Goal: Entertainment & Leisure: Browse casually

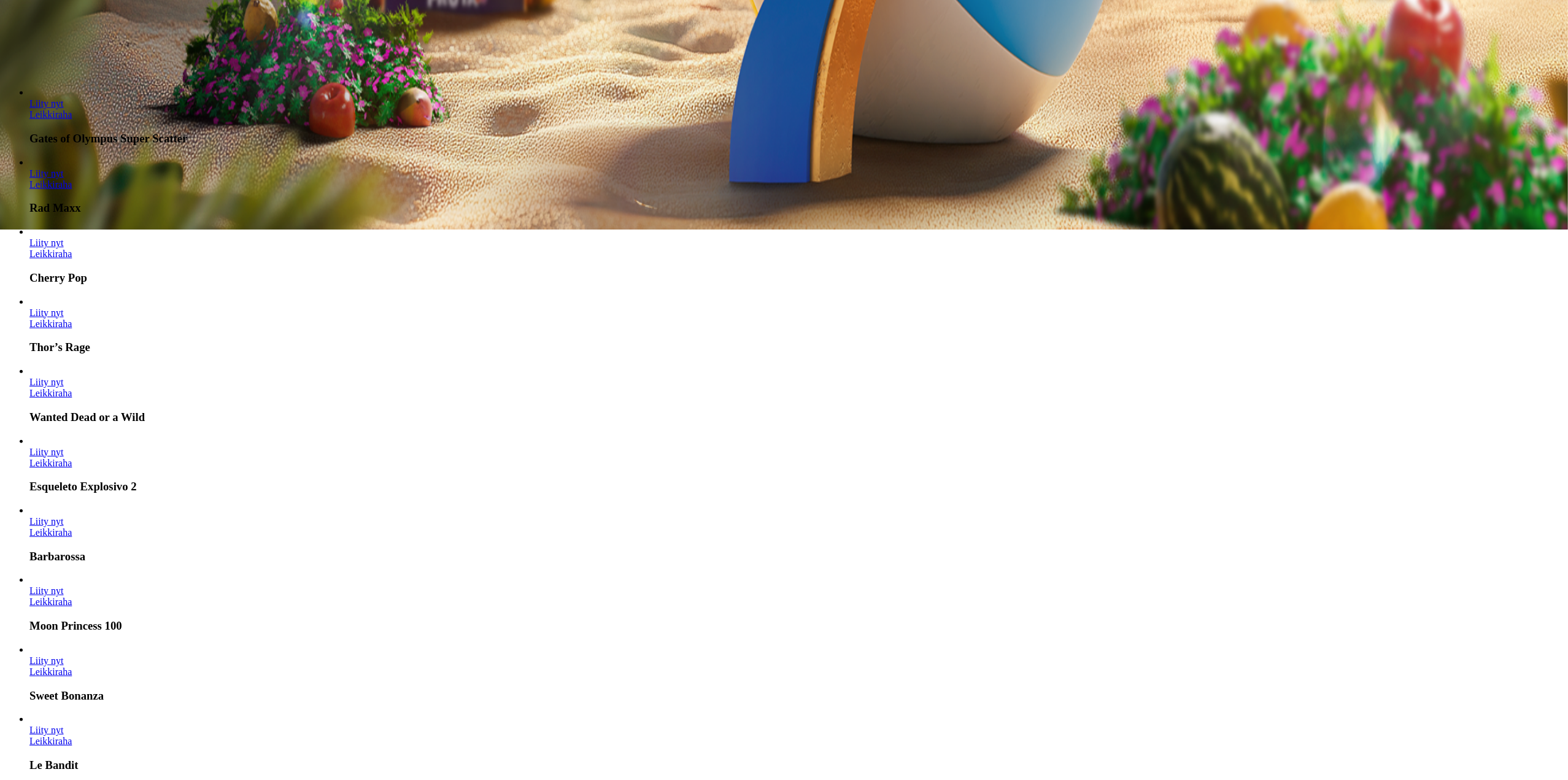
scroll to position [553, 0]
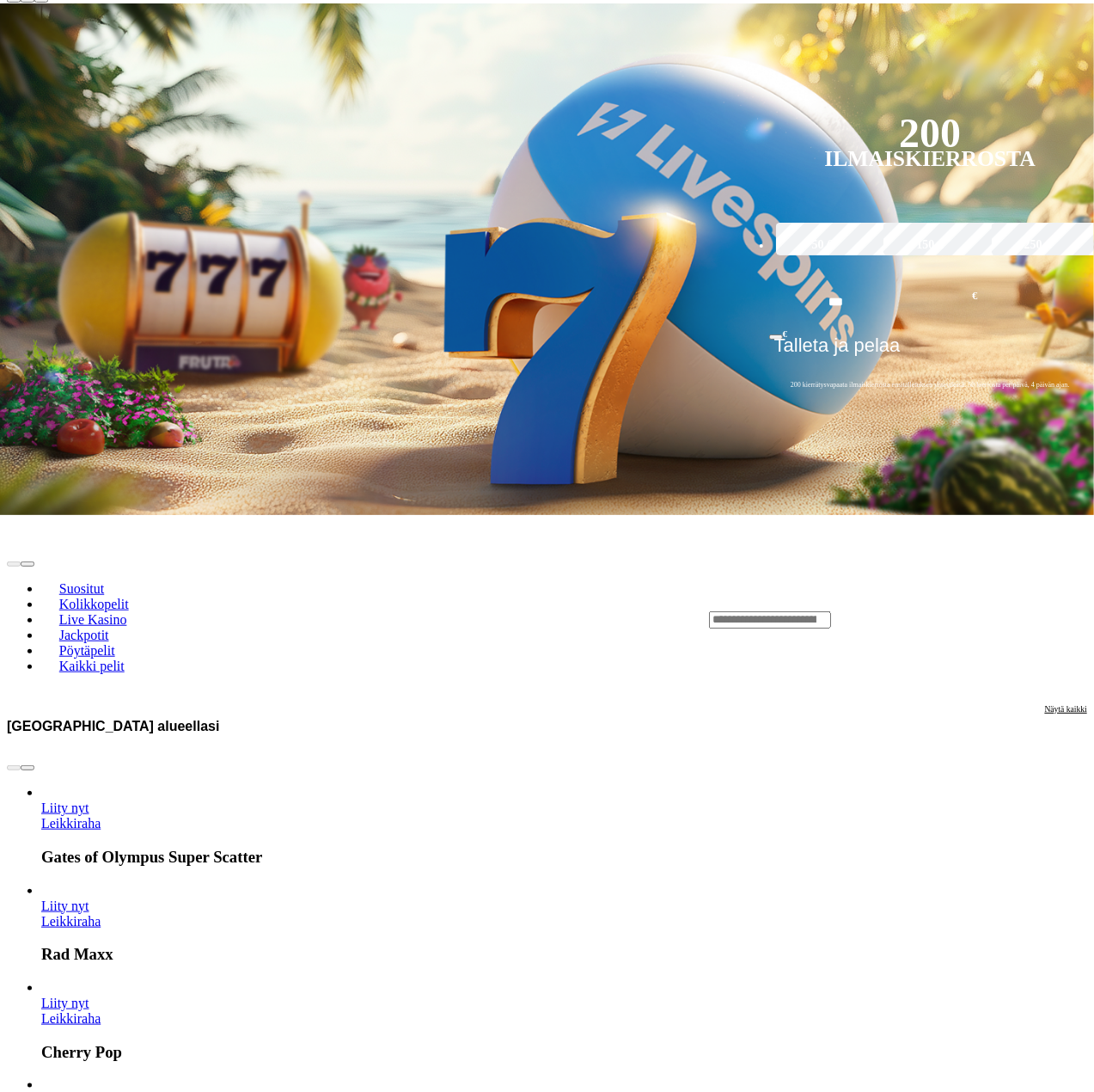
scroll to position [344, 0]
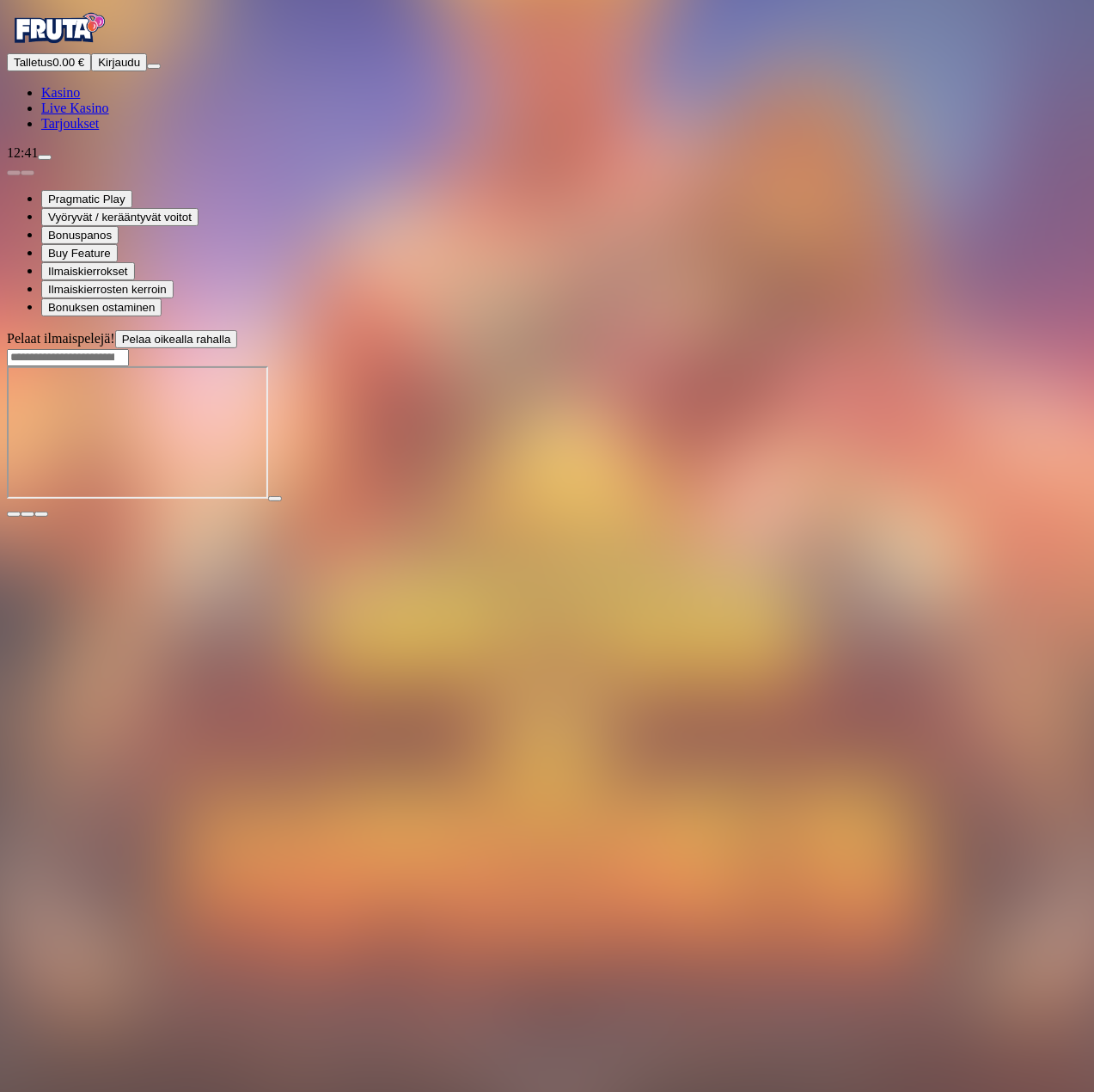
click at [609, 502] on div at bounding box center [547, 434] width 1080 height 136
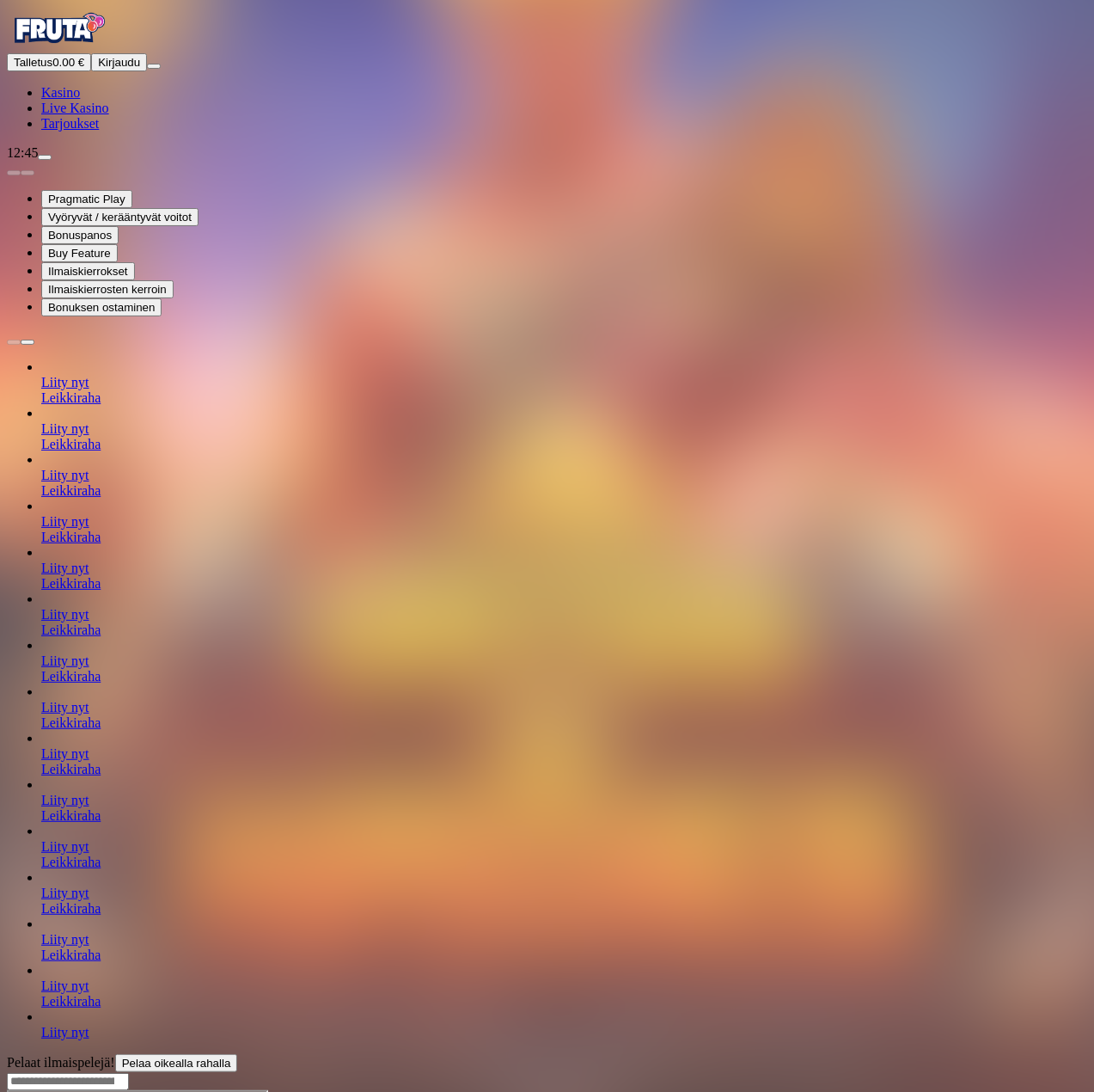
click at [80, 100] on span "Kasino" at bounding box center [60, 92] width 38 height 15
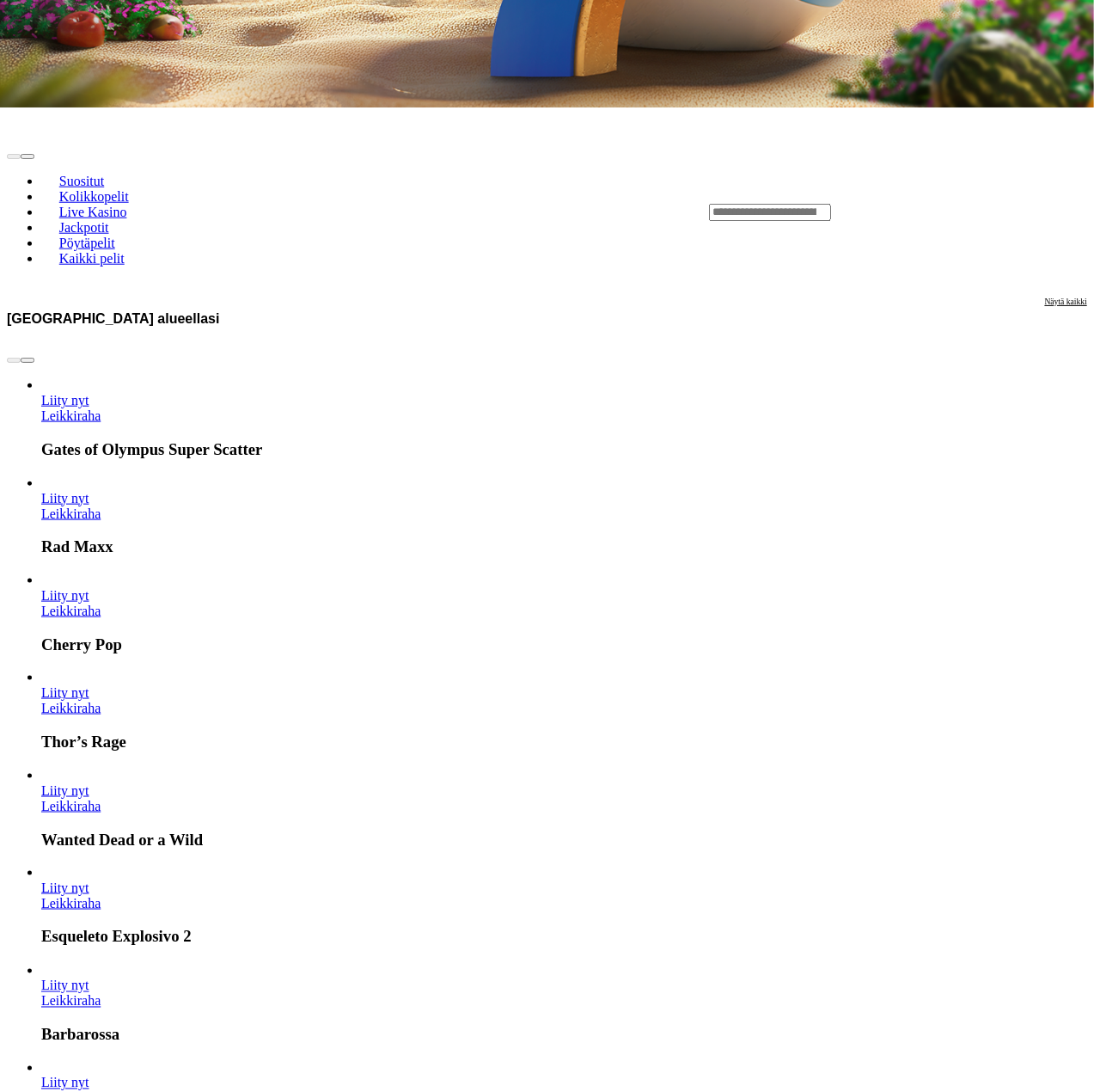
scroll to position [774, 0]
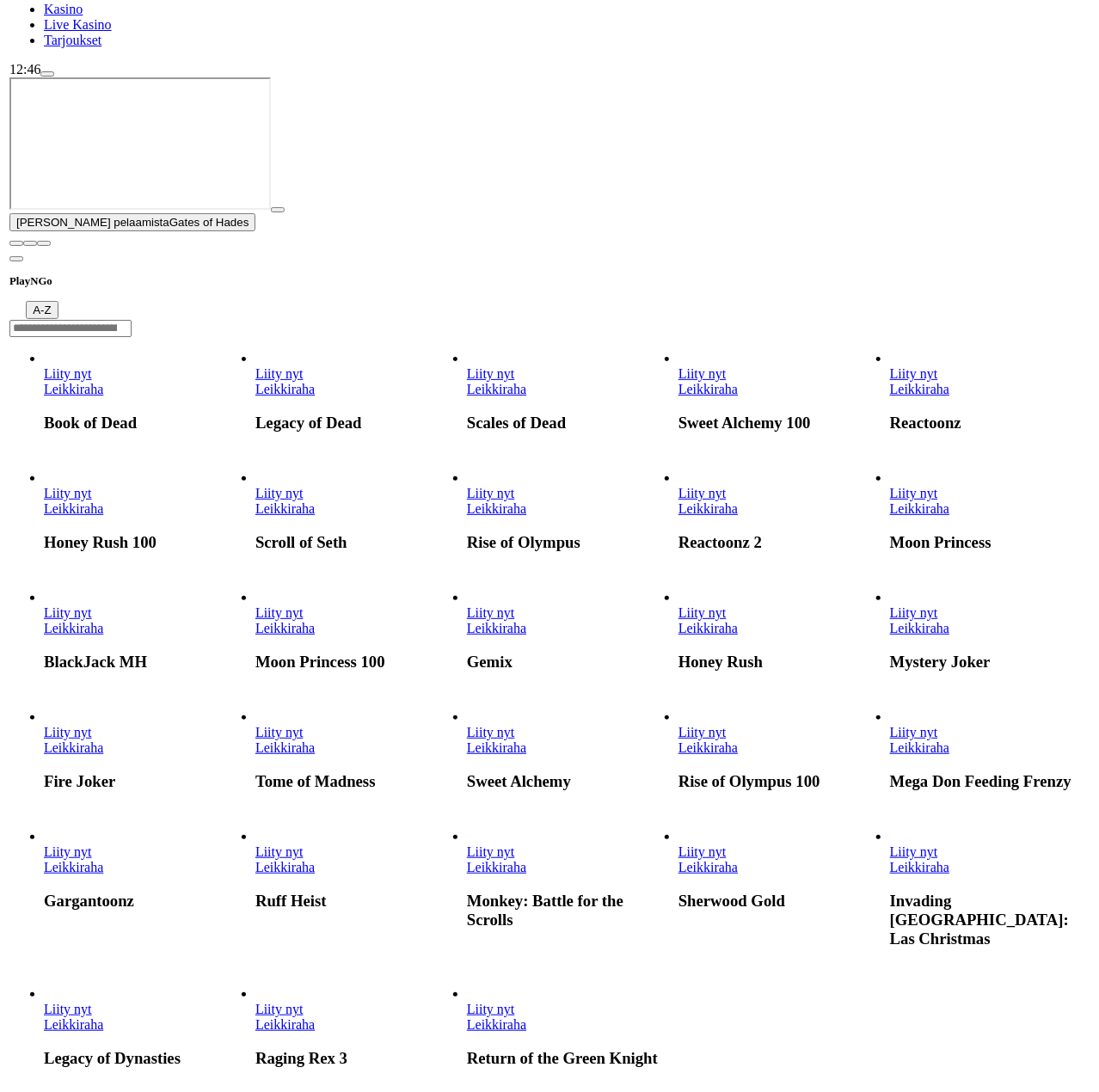
scroll to position [86, 0]
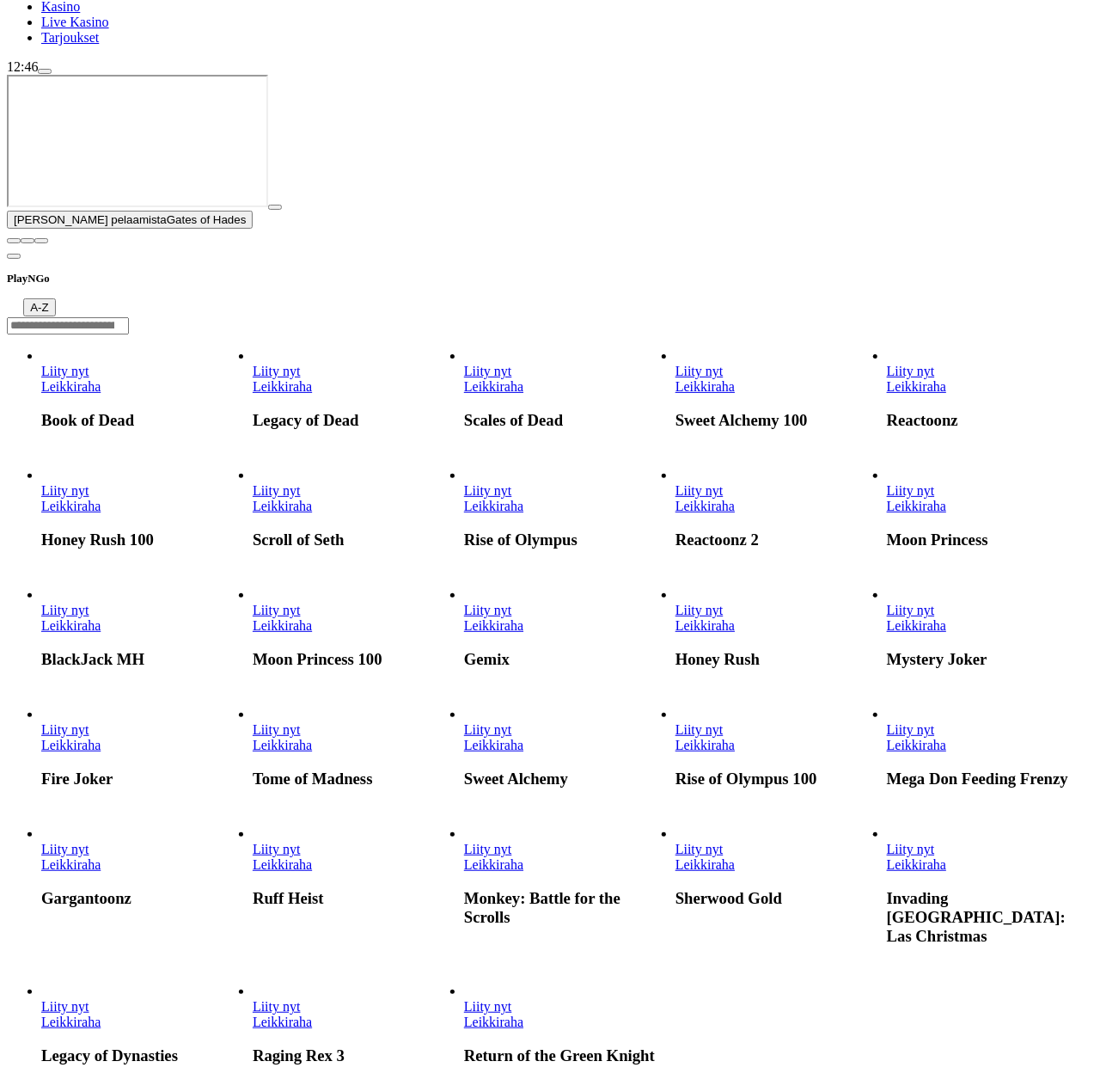
click at [41, 753] on link "Fire Joker" at bounding box center [41, 753] width 0 height 0
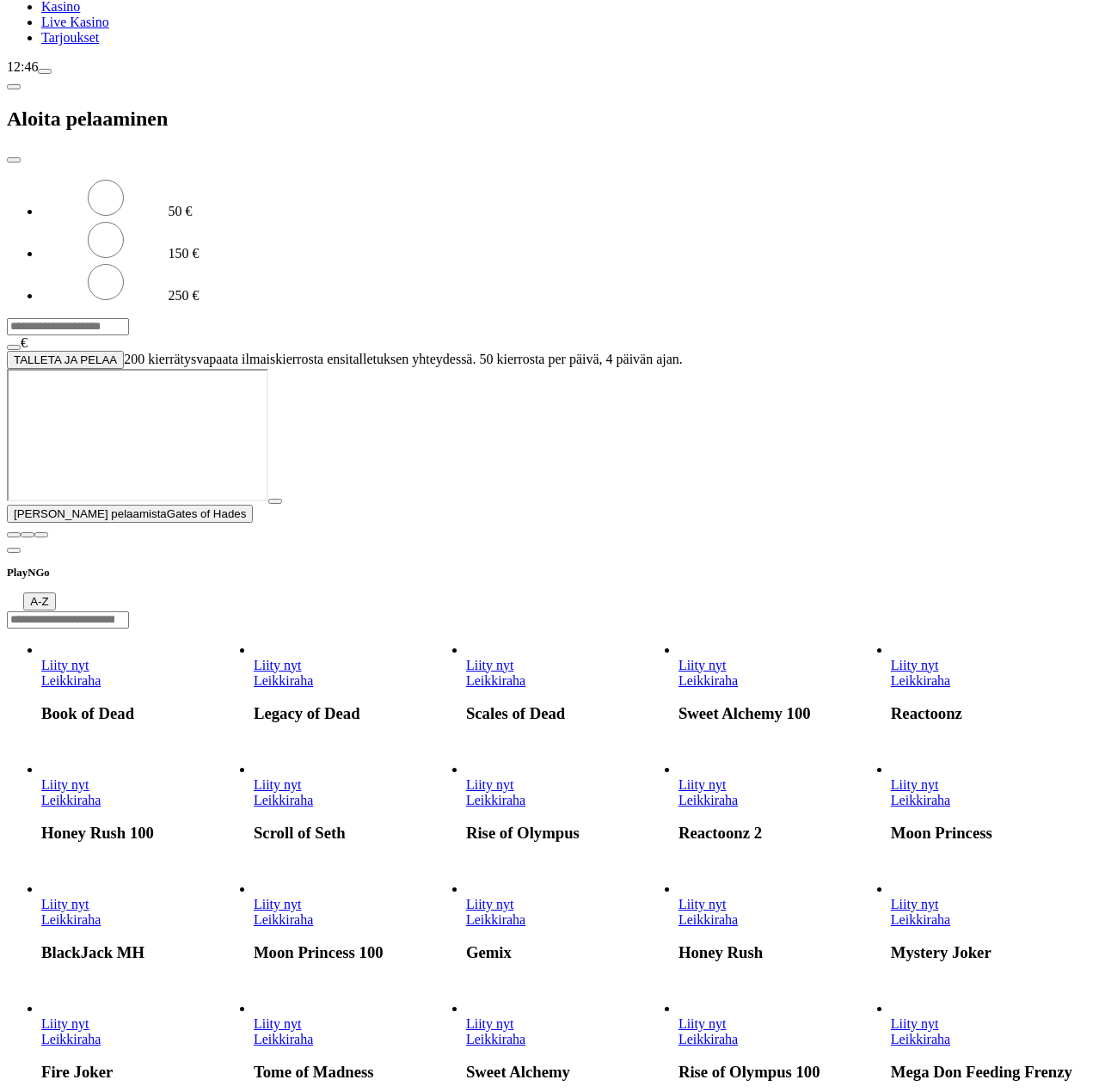
click at [14, 160] on span "close icon" at bounding box center [14, 160] width 0 height 0
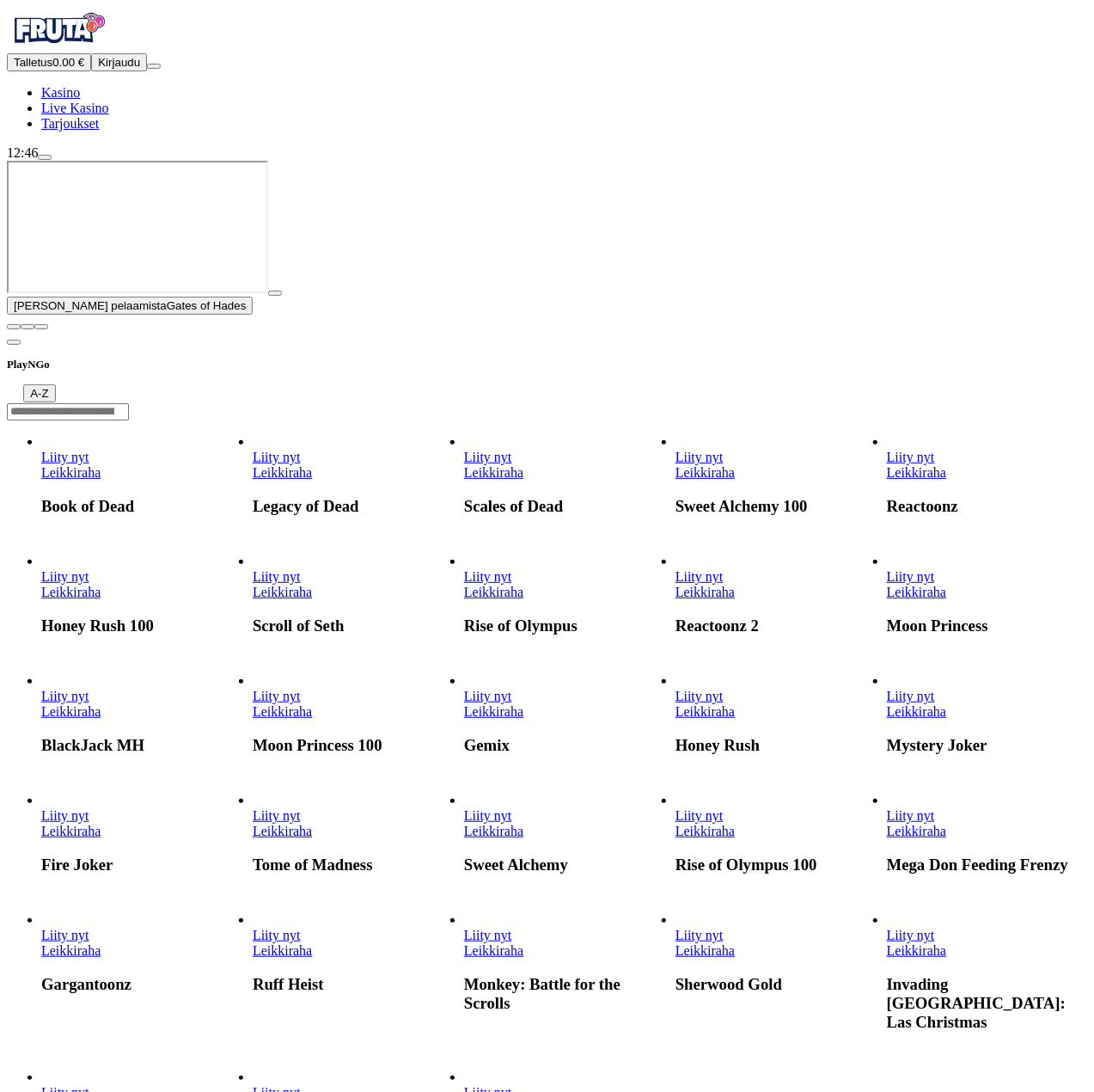
click at [100, 838] on link "Leikkiraha" at bounding box center [71, 830] width 59 height 15
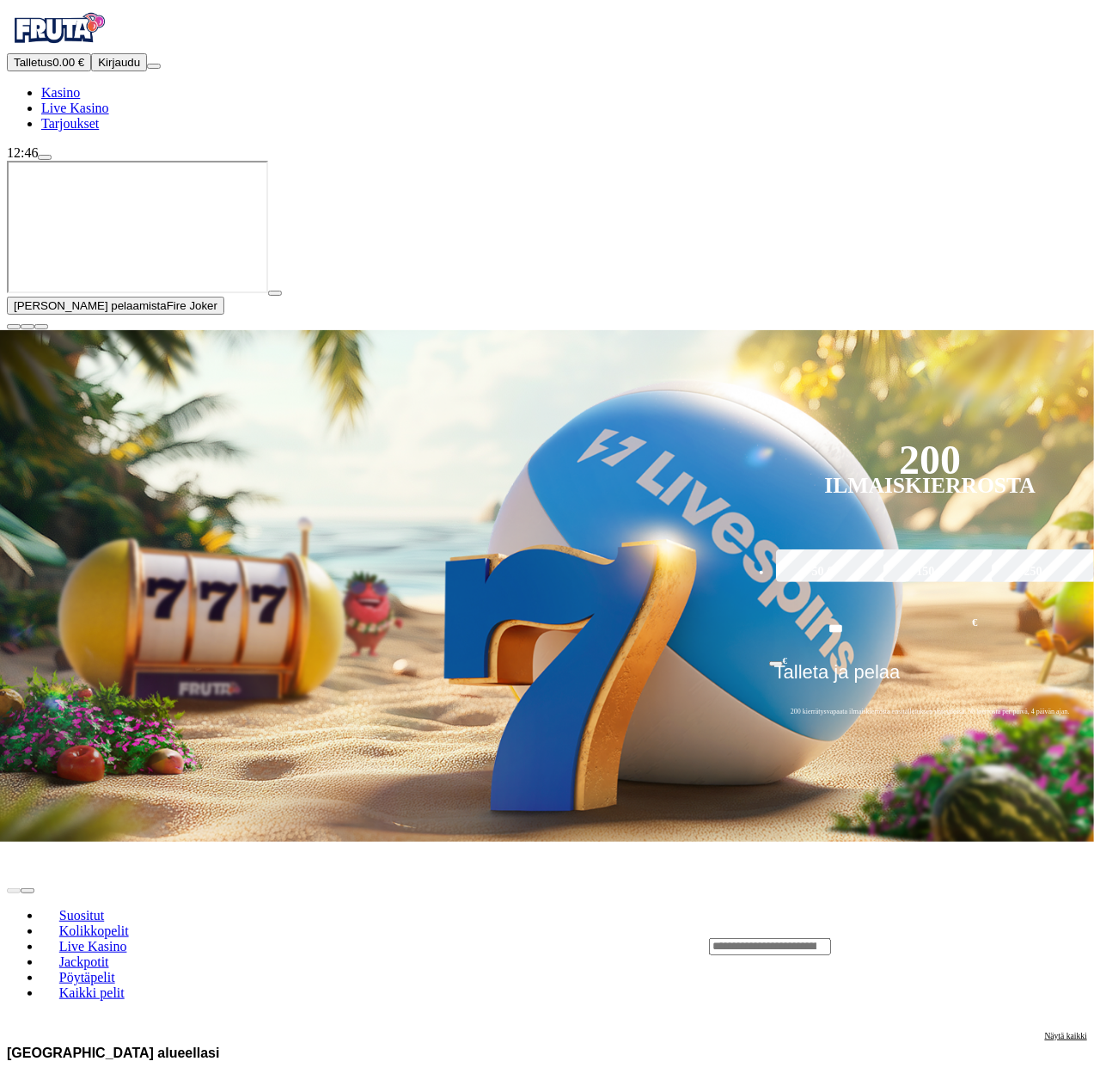
scroll to position [258, 0]
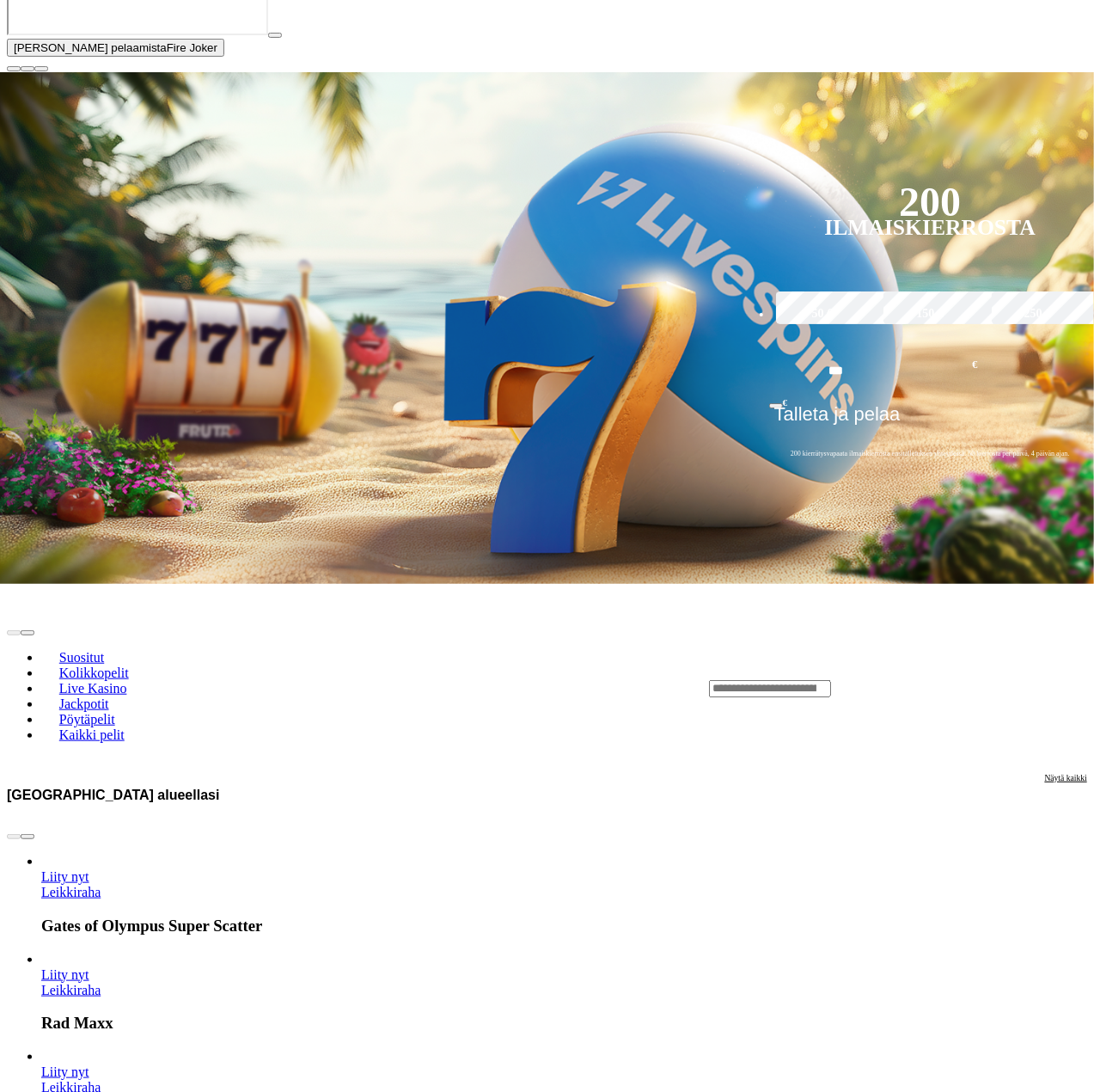
click at [282, 38] on button "button" at bounding box center [275, 34] width 14 height 5
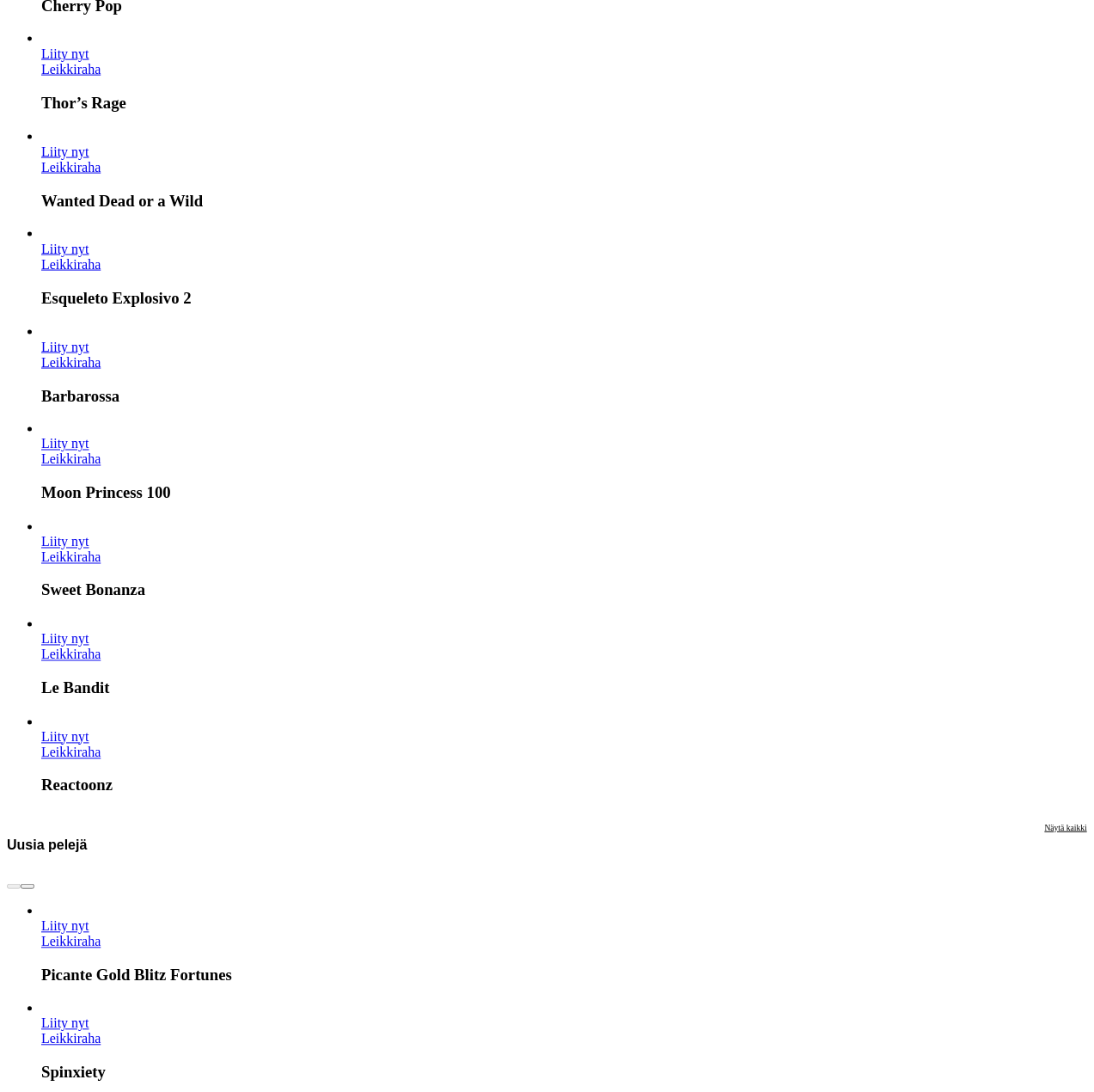
scroll to position [1375, 0]
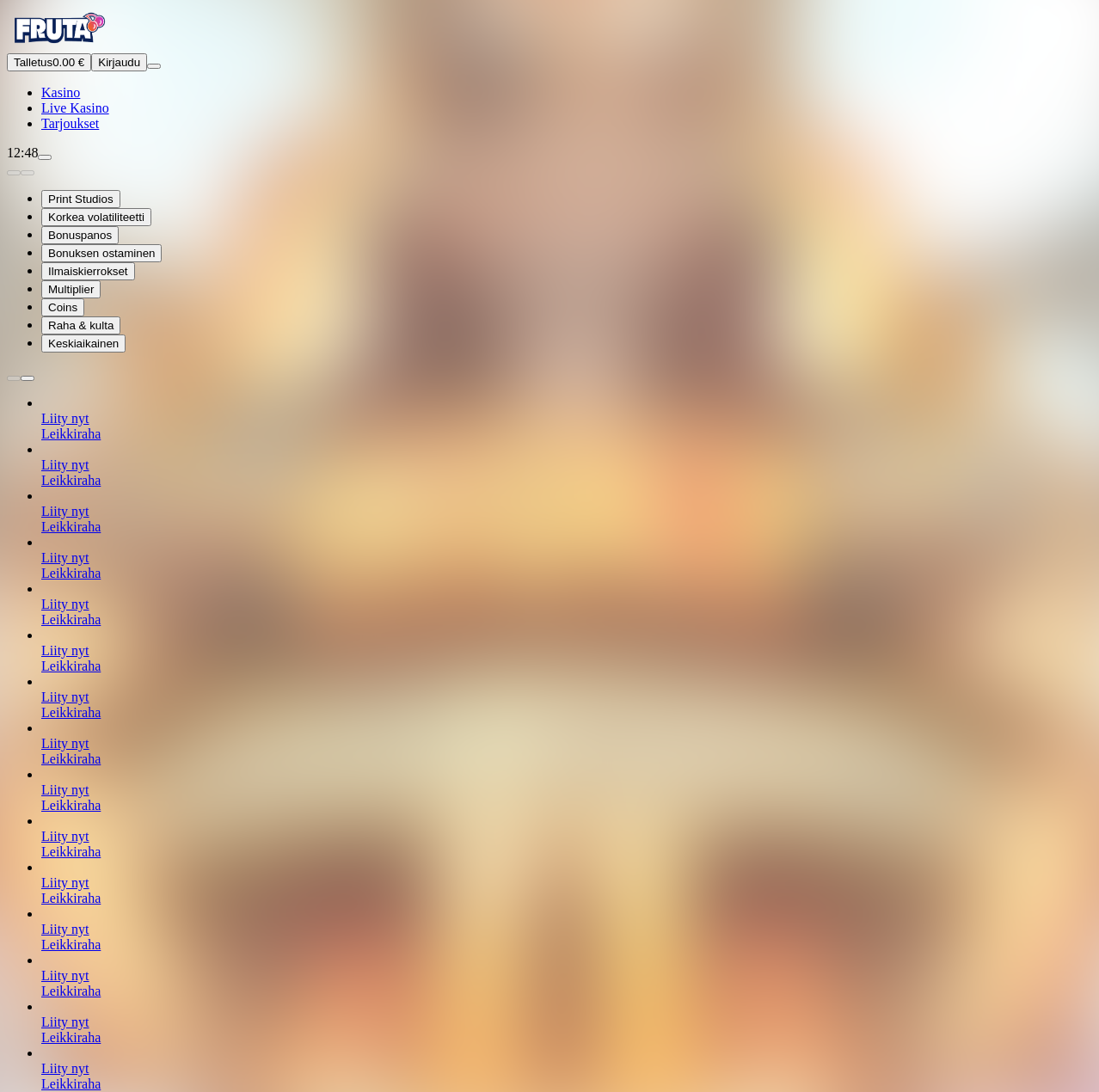
click at [80, 100] on span "Kasino" at bounding box center [60, 92] width 38 height 15
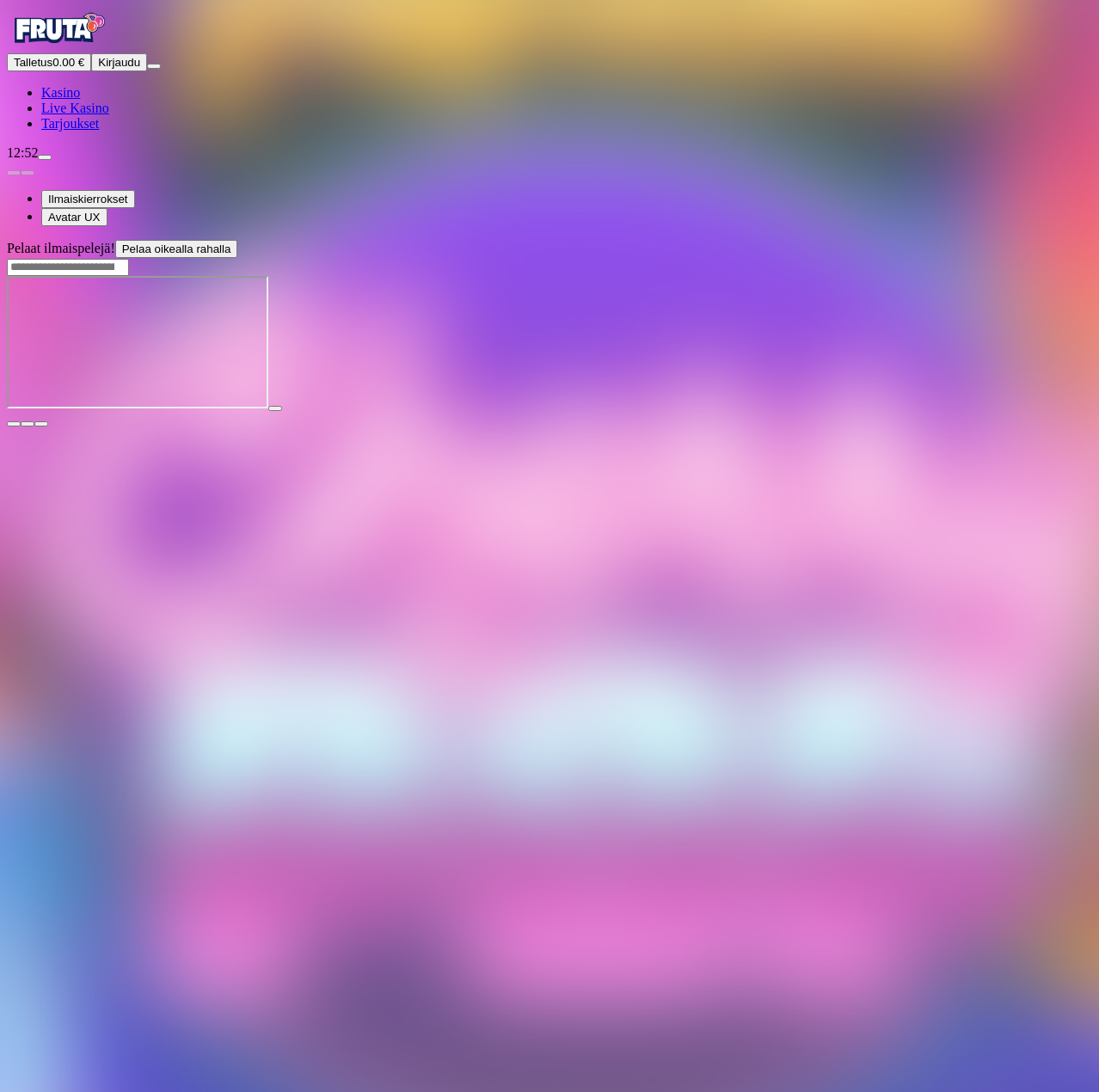
click at [80, 100] on span "Kasino" at bounding box center [60, 92] width 38 height 15
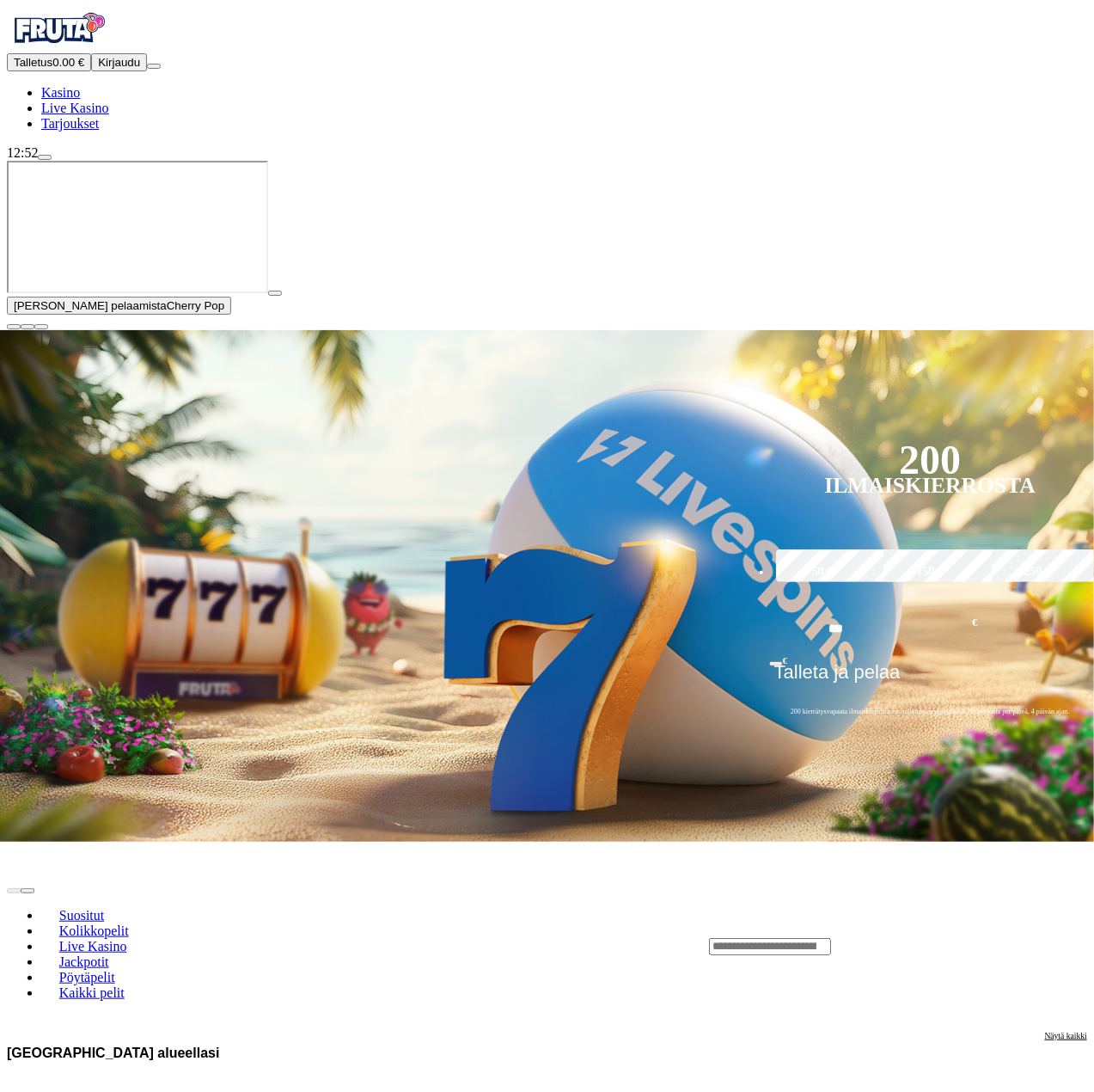
click at [769, 605] on input "***" at bounding box center [836, 629] width 135 height 49
click at [829, 938] on input "Search" at bounding box center [770, 947] width 122 height 18
type input "*"
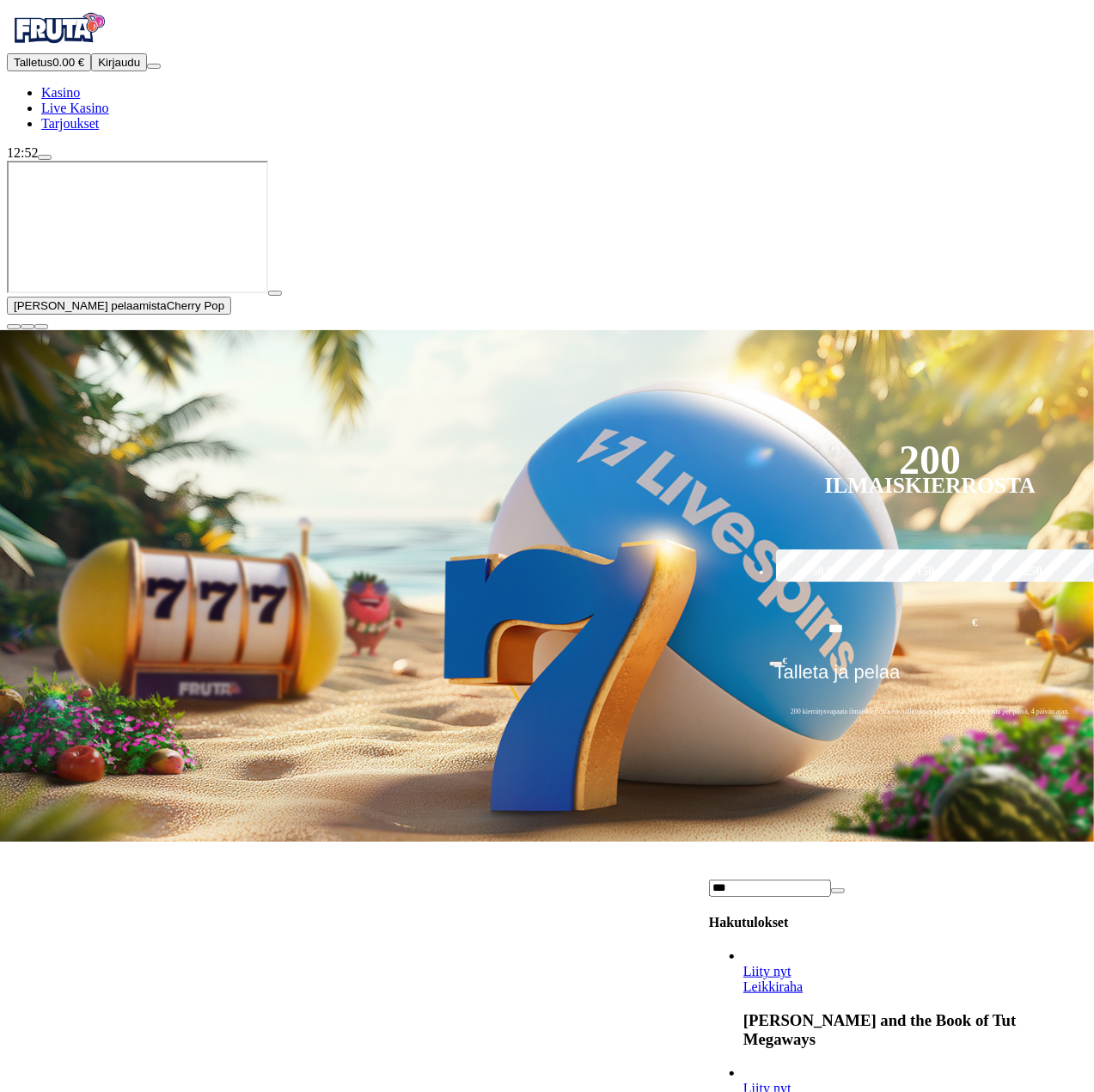
scroll to position [344, 0]
type input "***"
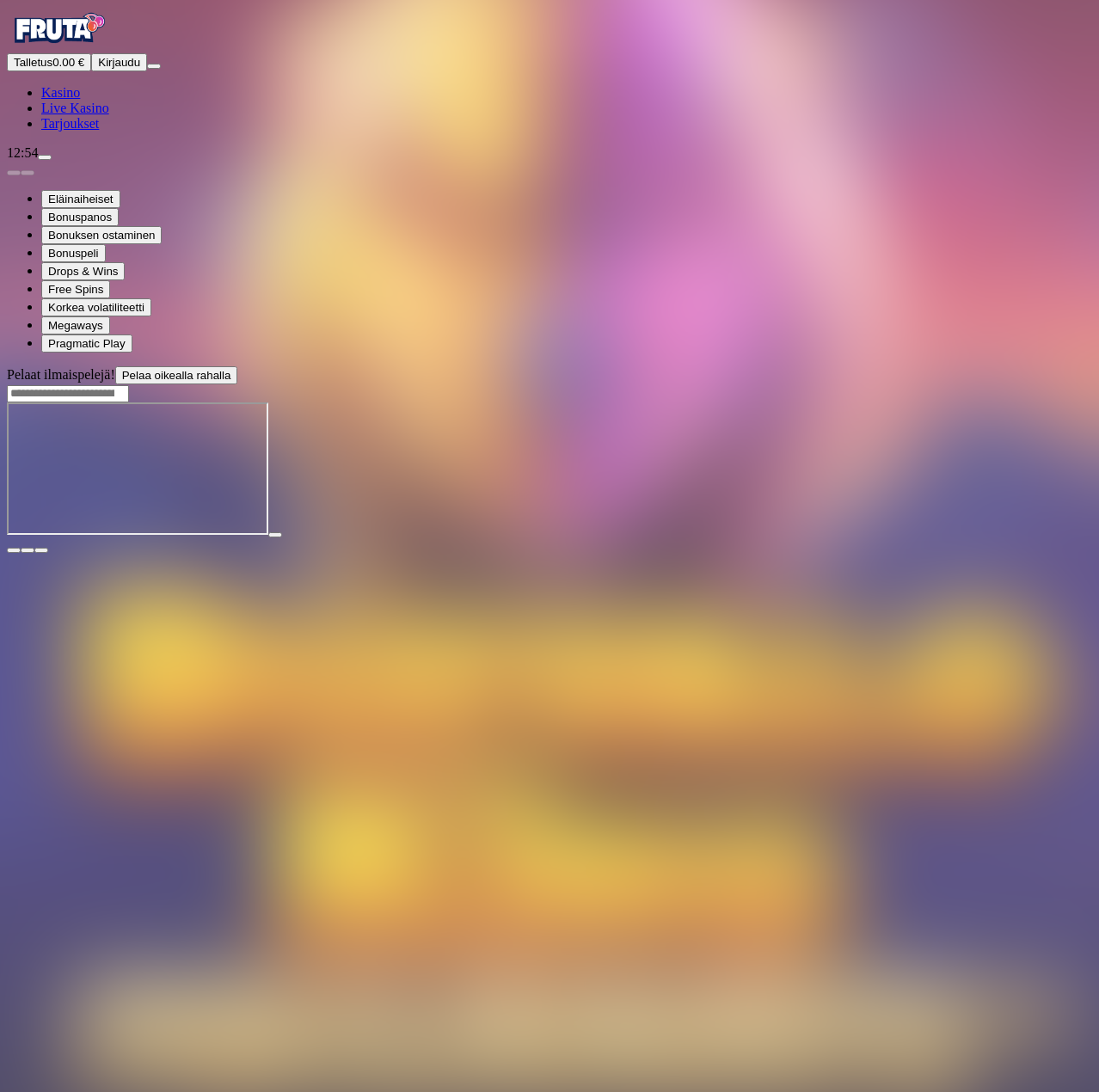
click at [80, 100] on span "Kasino" at bounding box center [60, 92] width 38 height 15
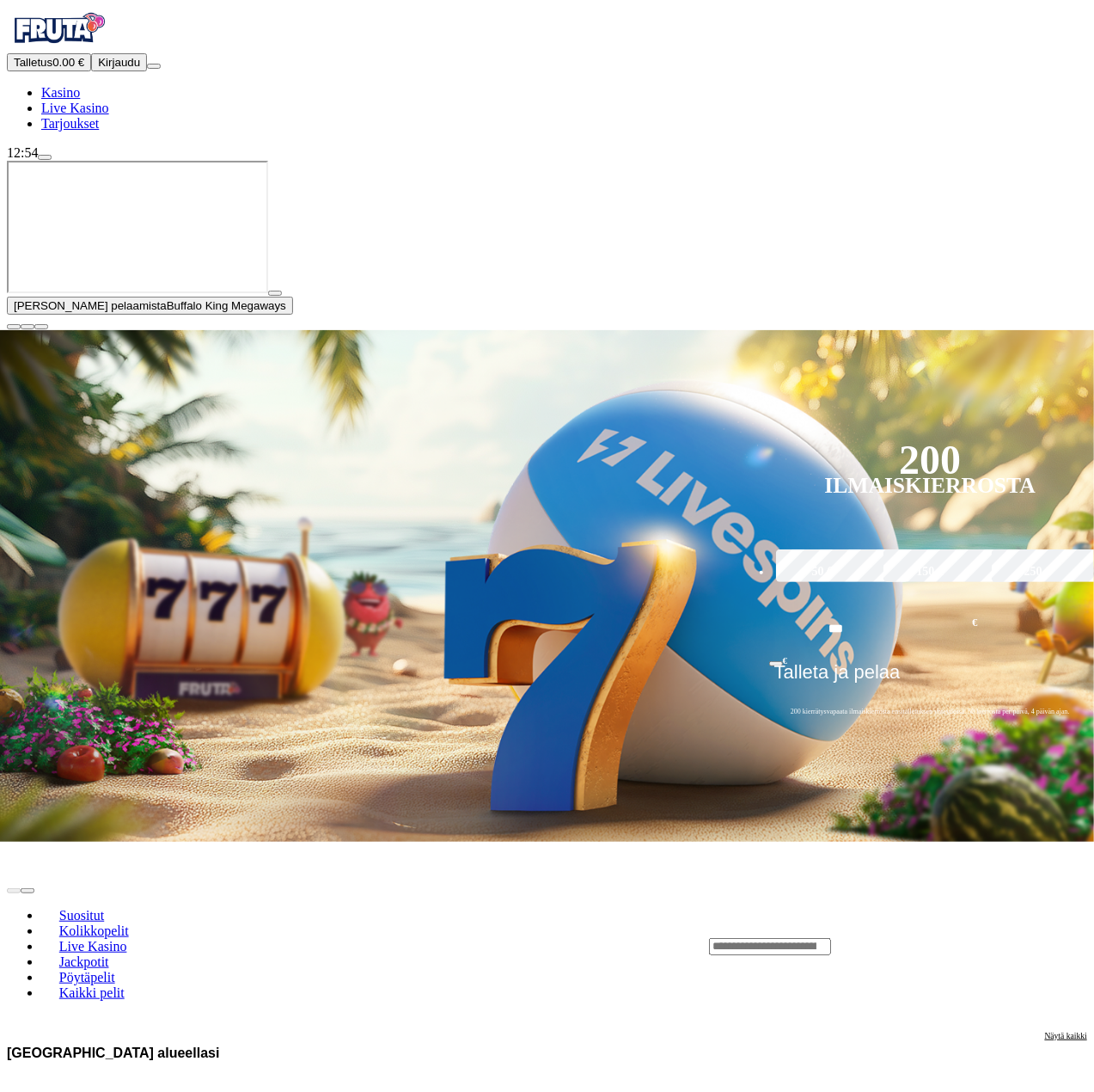
click at [73, 100] on span "Kasino" at bounding box center [60, 92] width 38 height 15
click at [920, 937] on div "Lobby" at bounding box center [898, 946] width 378 height 18
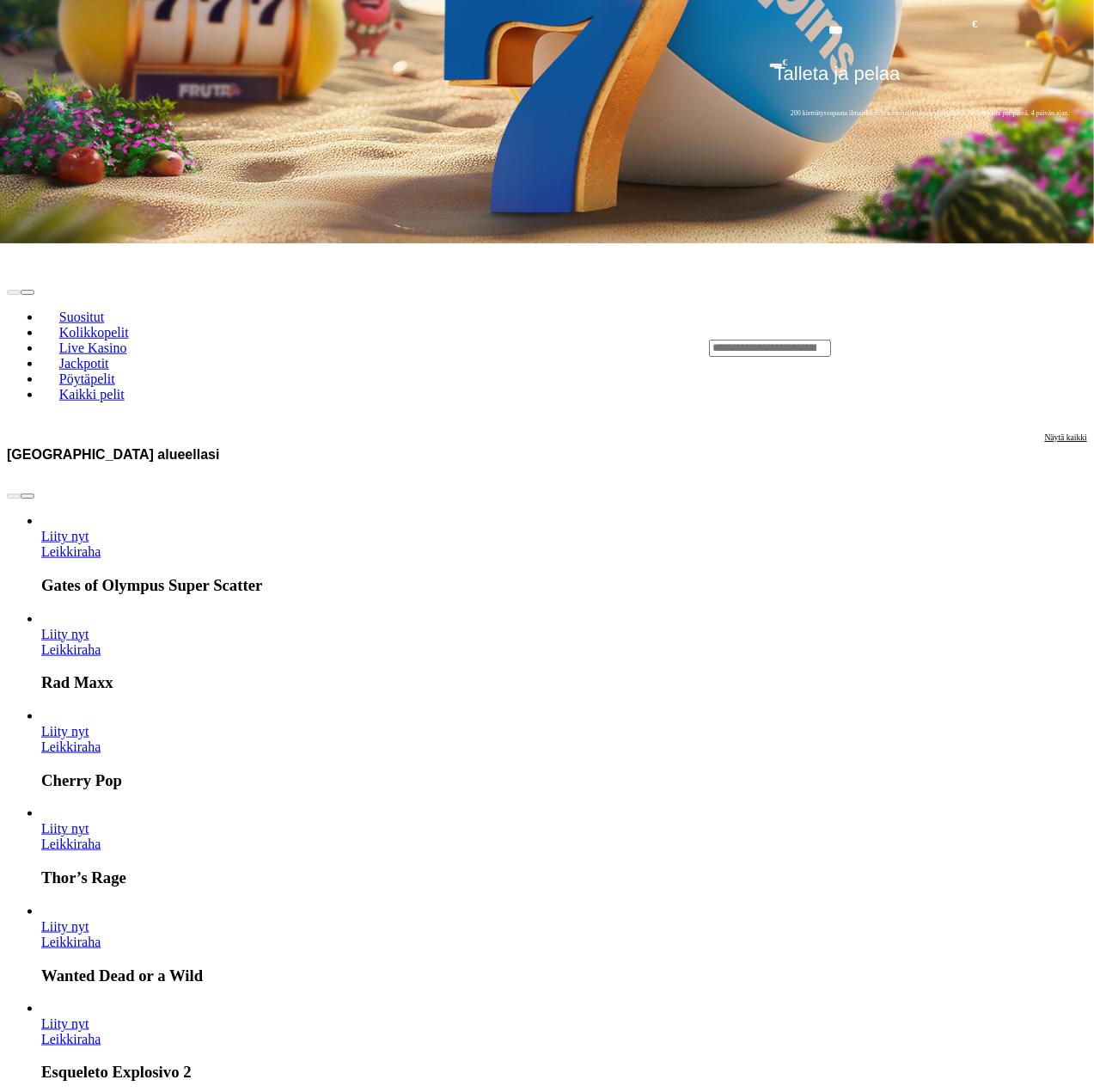
scroll to position [602, 0]
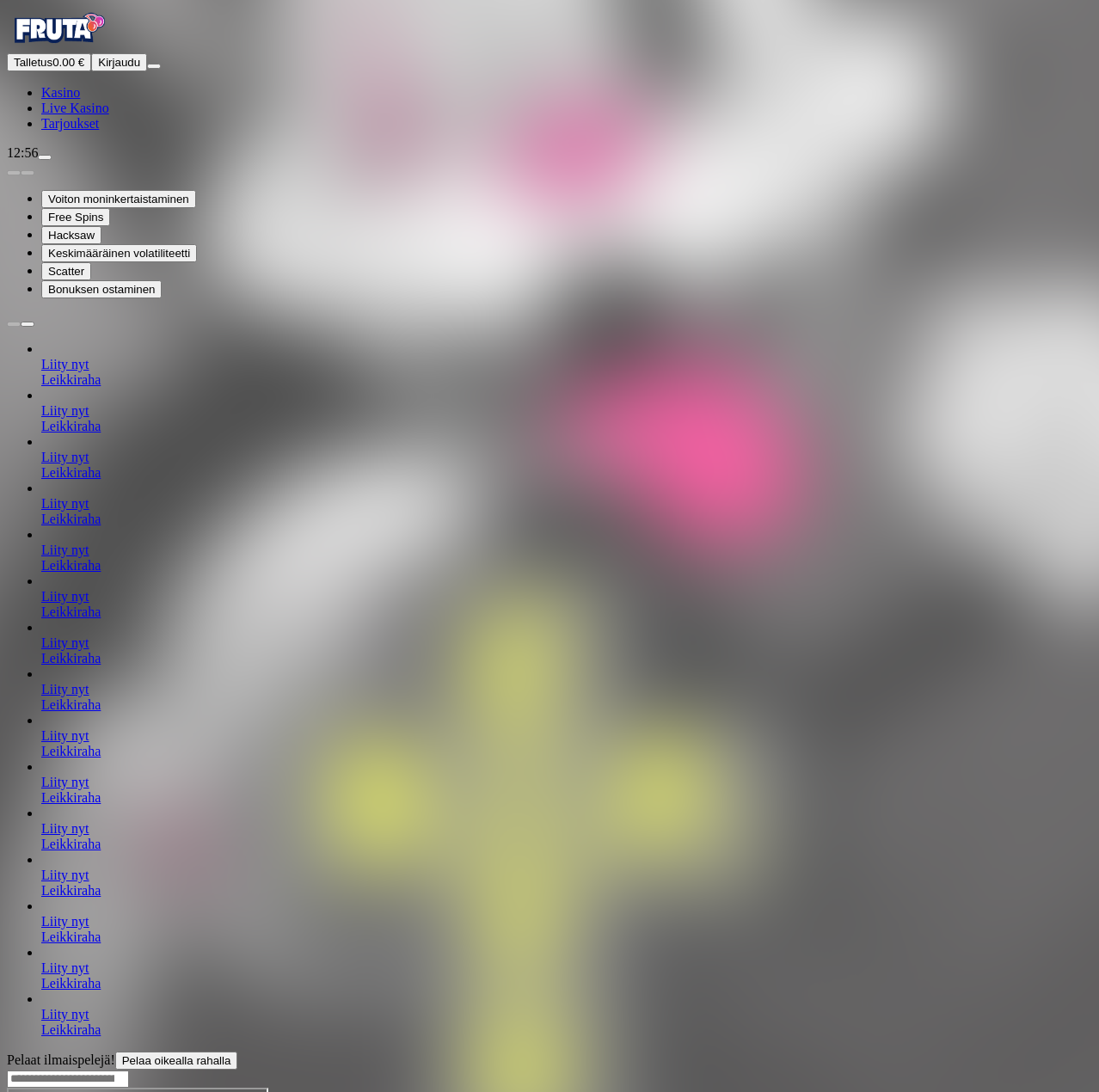
click at [80, 100] on span "Kasino" at bounding box center [60, 92] width 38 height 15
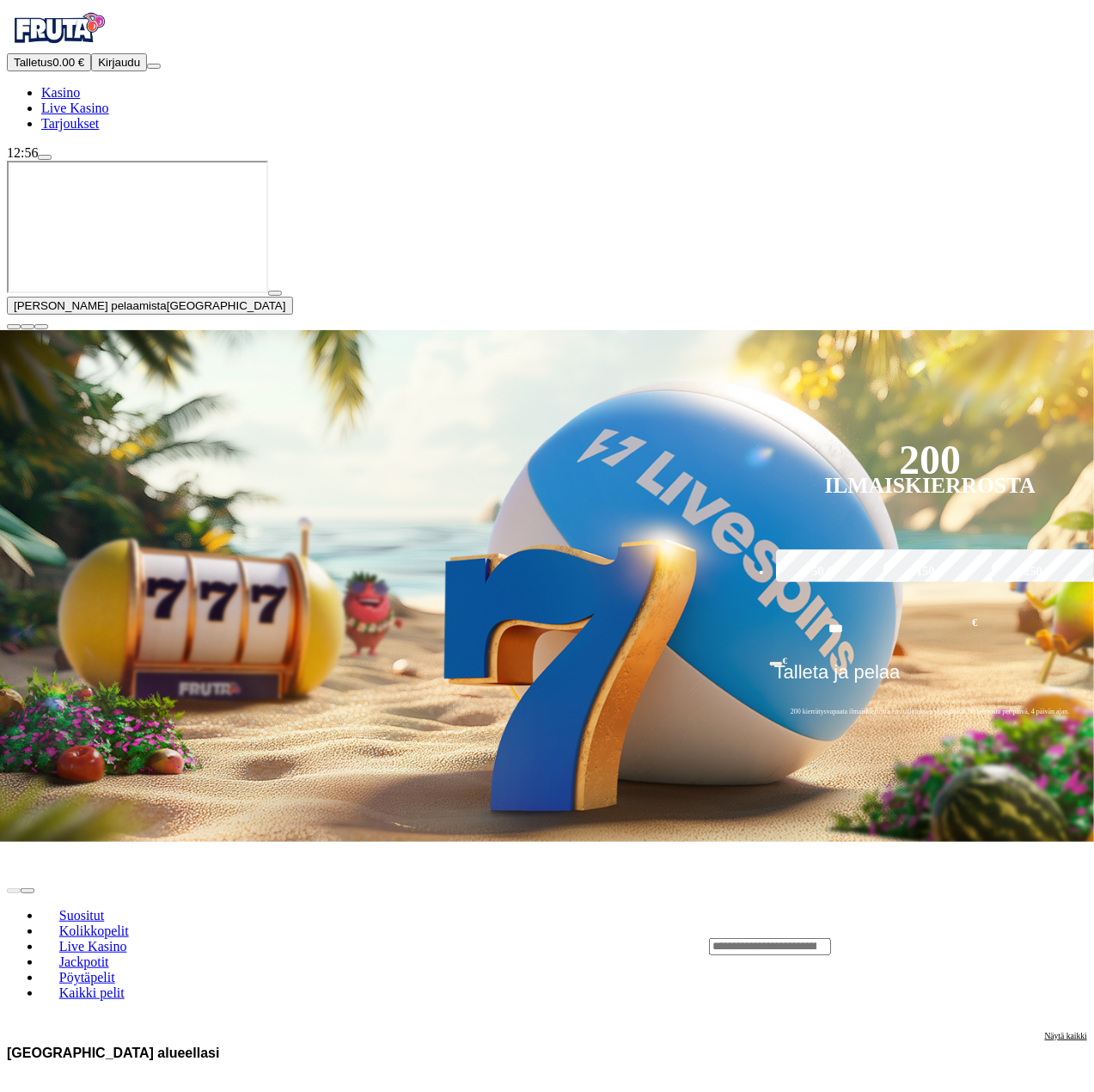
click at [831, 938] on input "Search" at bounding box center [770, 947] width 122 height 18
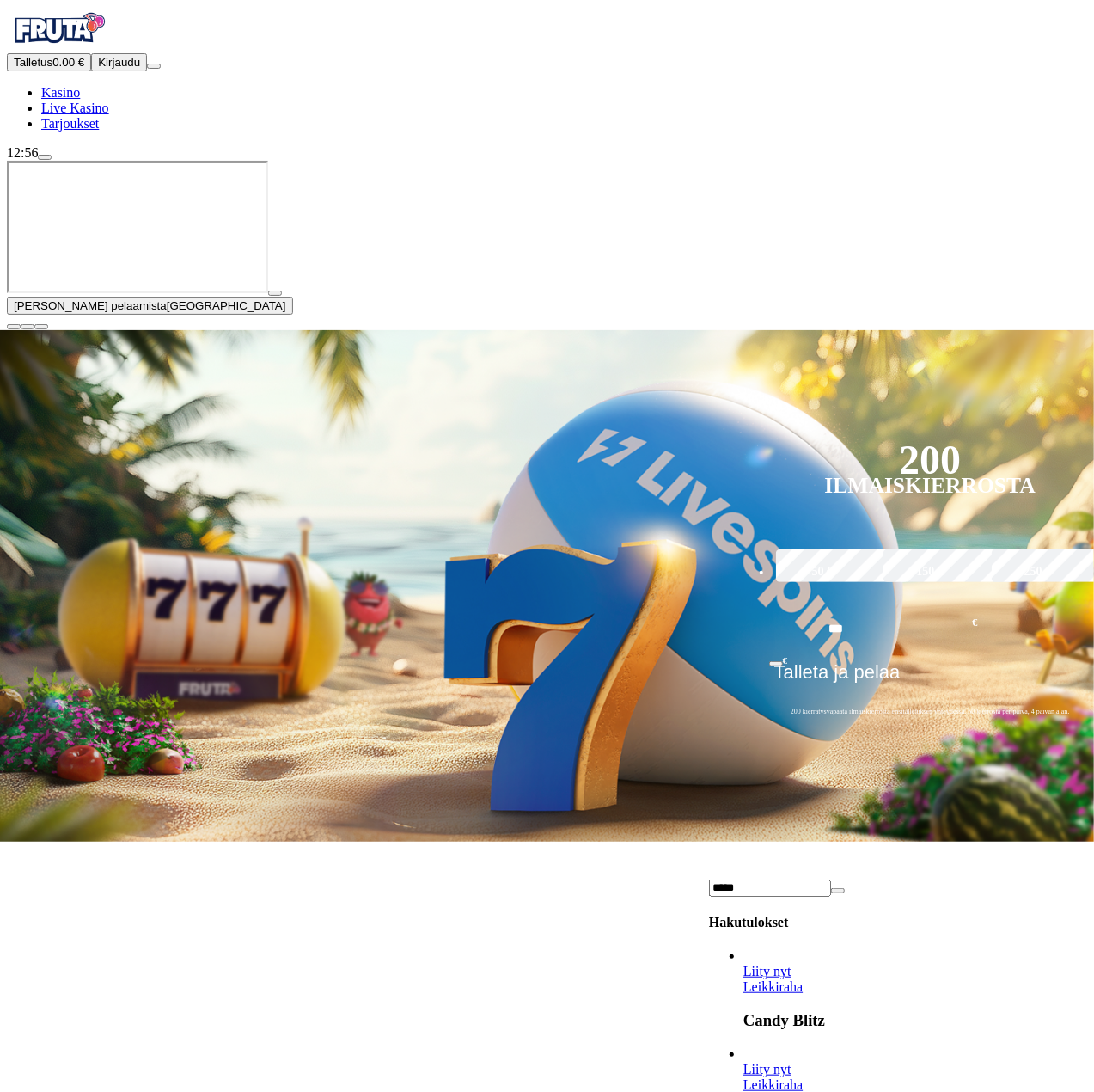
type input "*****"
click at [743, 995] on link "Candy Blitz" at bounding box center [743, 995] width 0 height 0
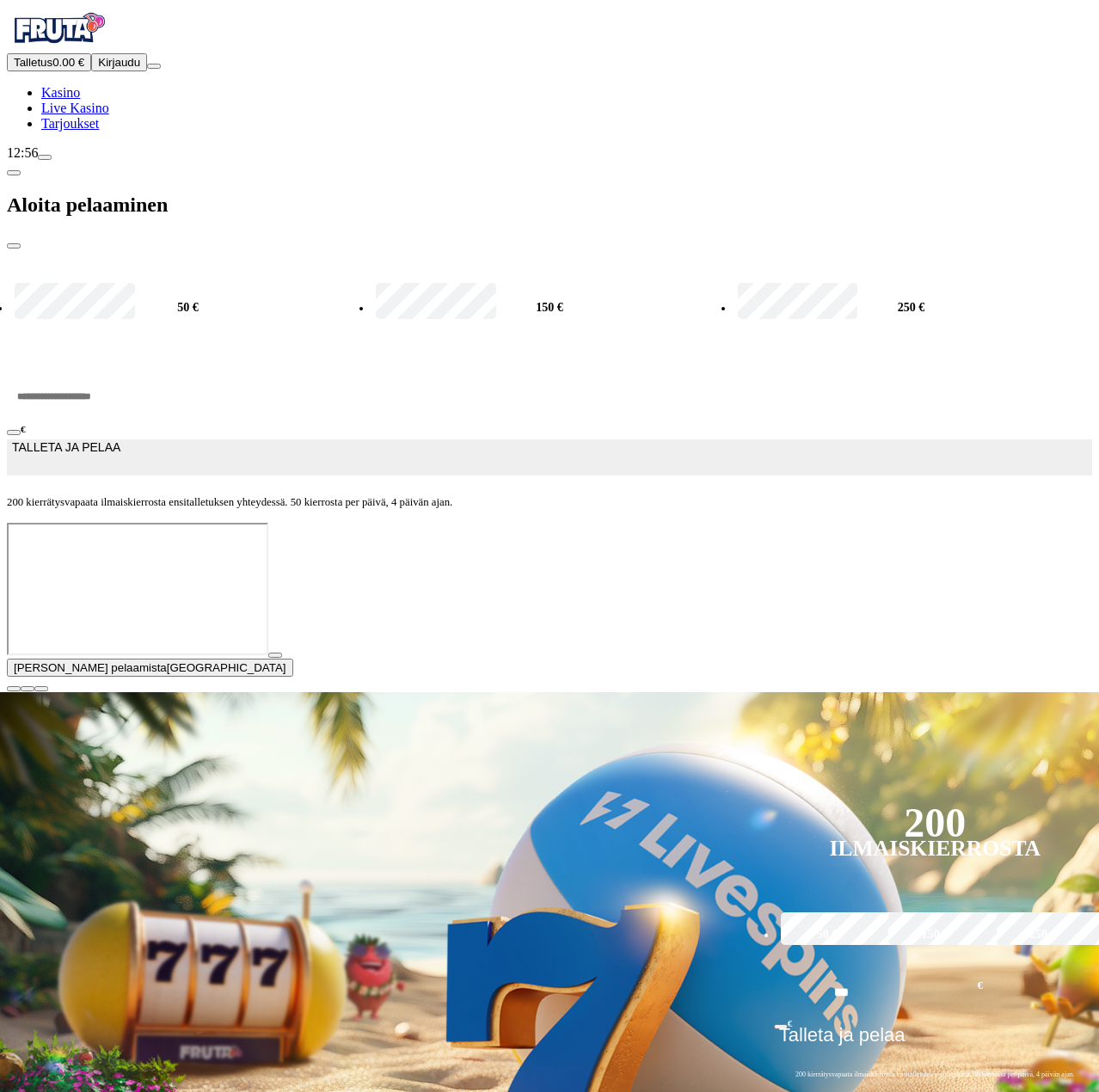
click at [14, 246] on span "close icon" at bounding box center [14, 246] width 0 height 0
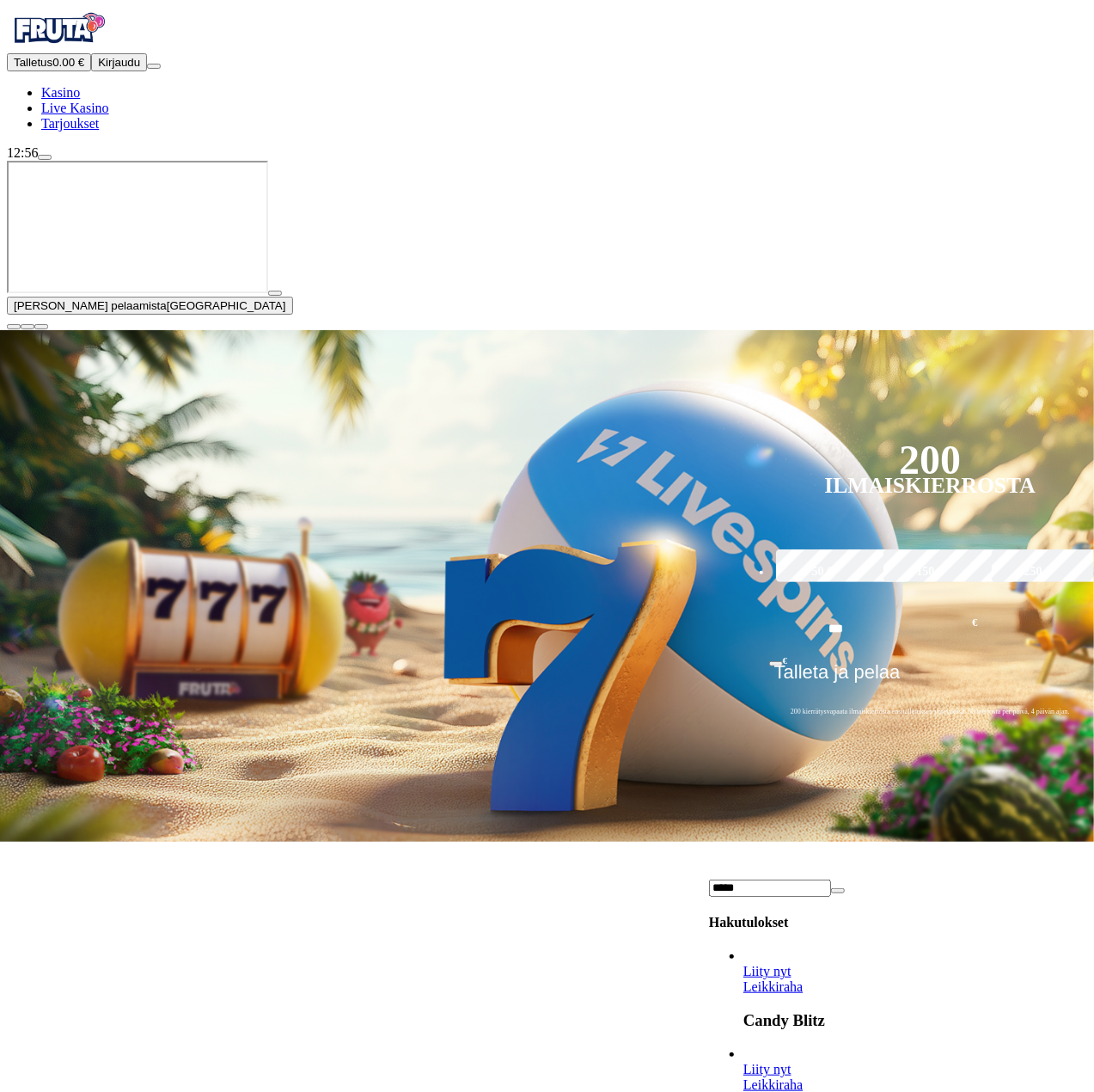
click at [802, 979] on link "Leikkiraha" at bounding box center [773, 986] width 59 height 15
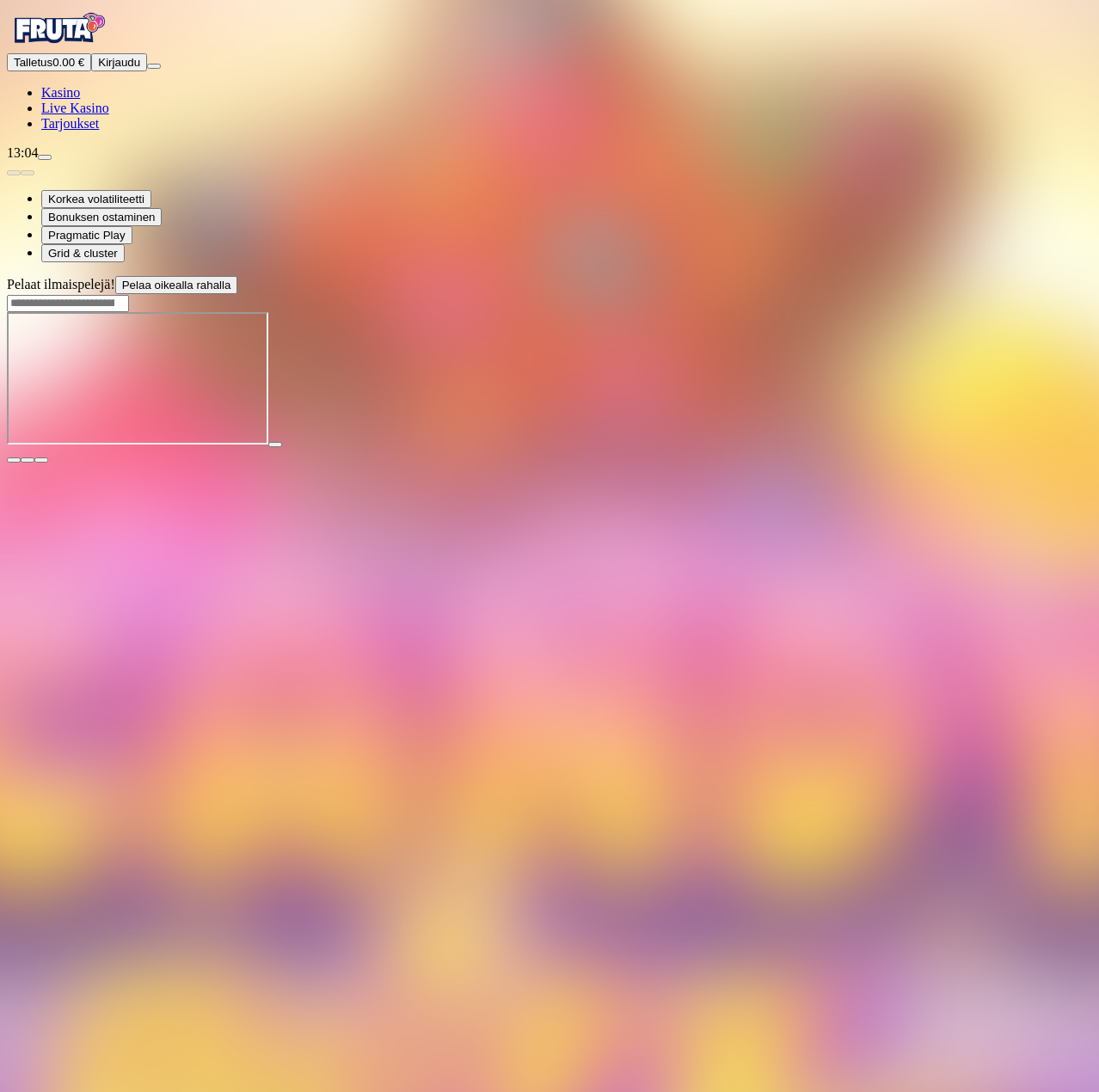
drag, startPoint x: 907, startPoint y: 570, endPoint x: 903, endPoint y: 549, distance: 21.4
click at [907, 464] on main "Pelaat ilmaispelejä! Pelaa oikealla rahalla" at bounding box center [549, 369] width 1085 height 188
click at [78, 100] on span "Kasino" at bounding box center [60, 92] width 38 height 15
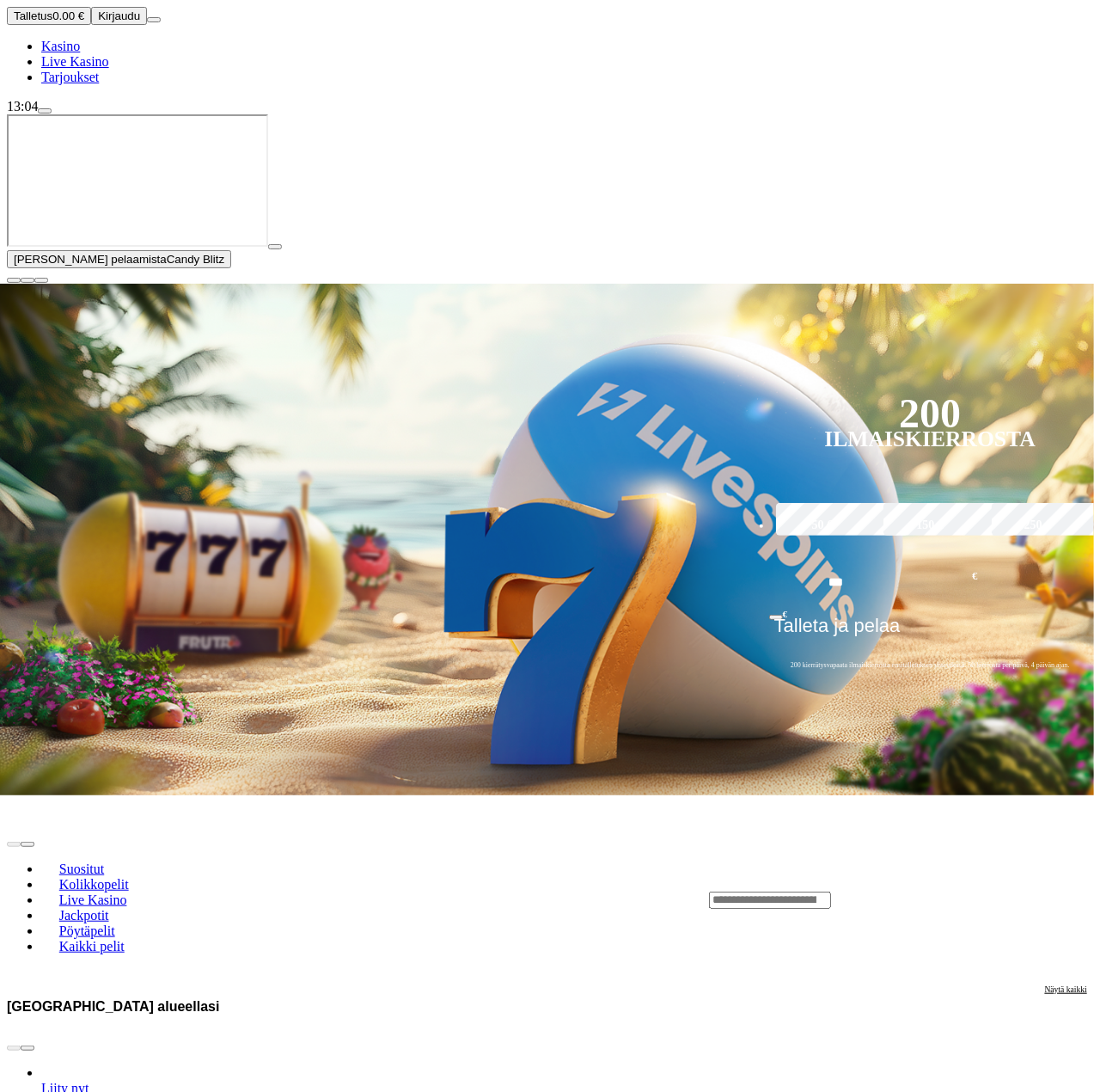
scroll to position [172, 0]
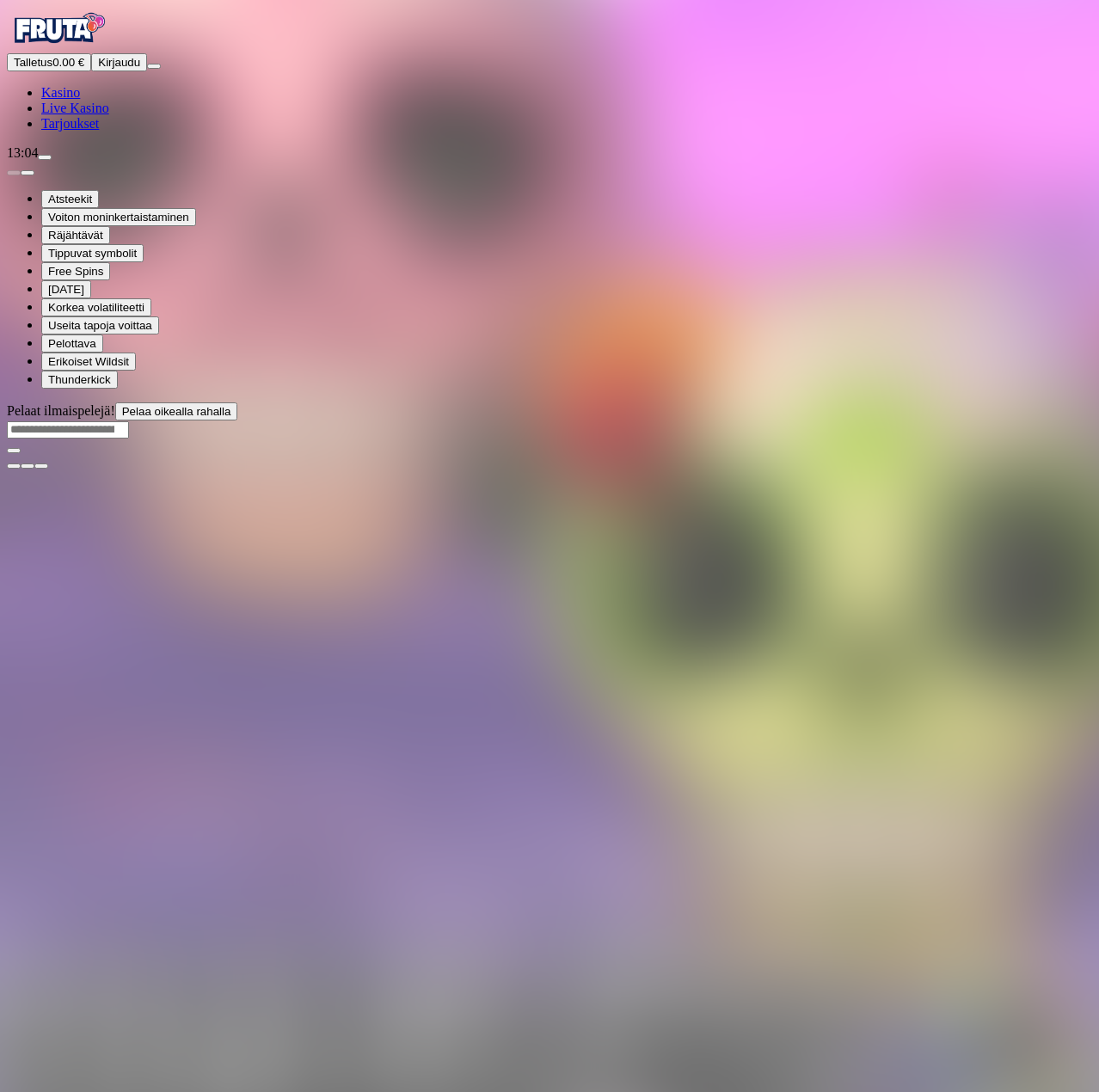
click at [80, 100] on span "Kasino" at bounding box center [60, 92] width 38 height 15
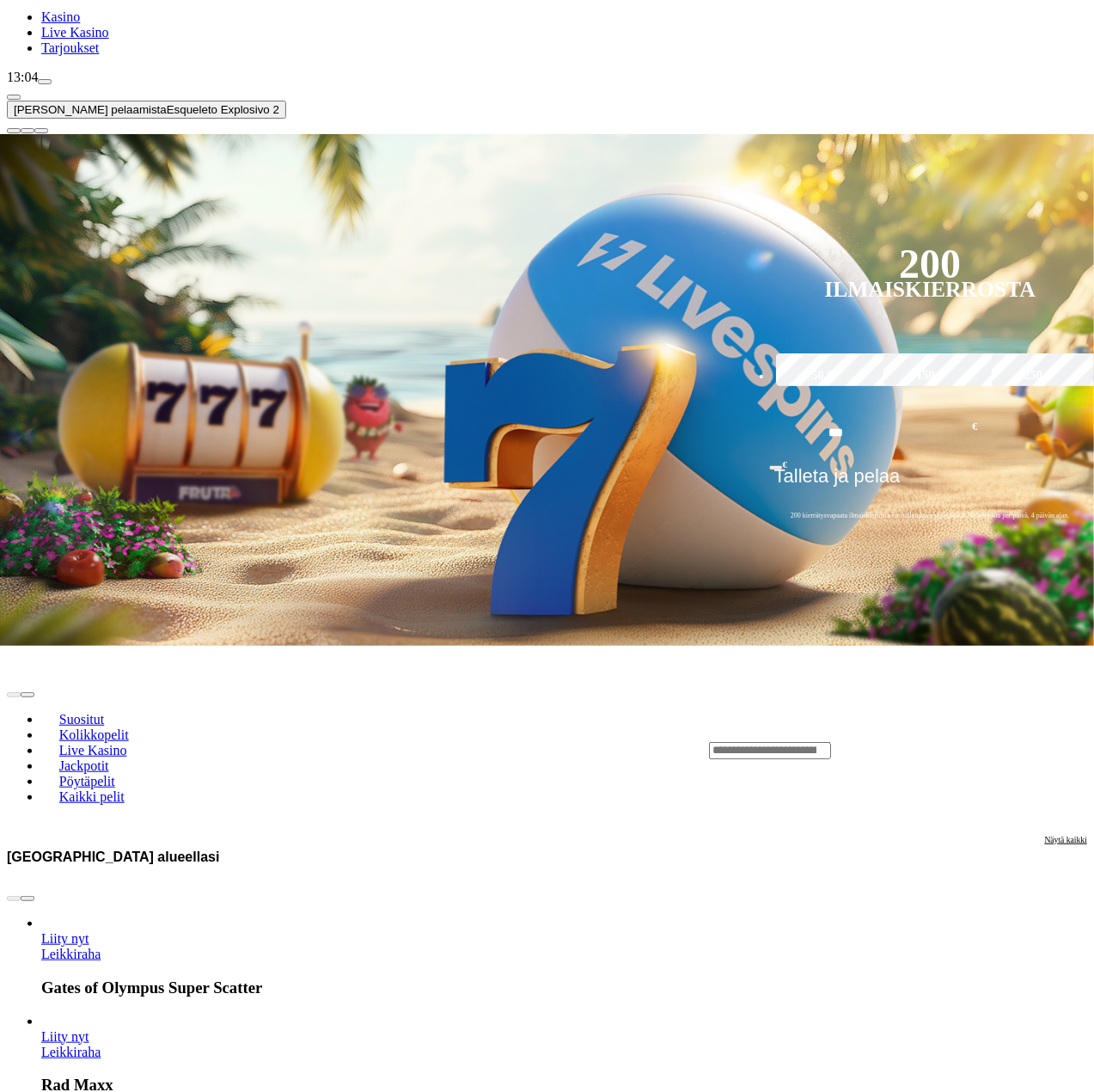
scroll to position [172, 0]
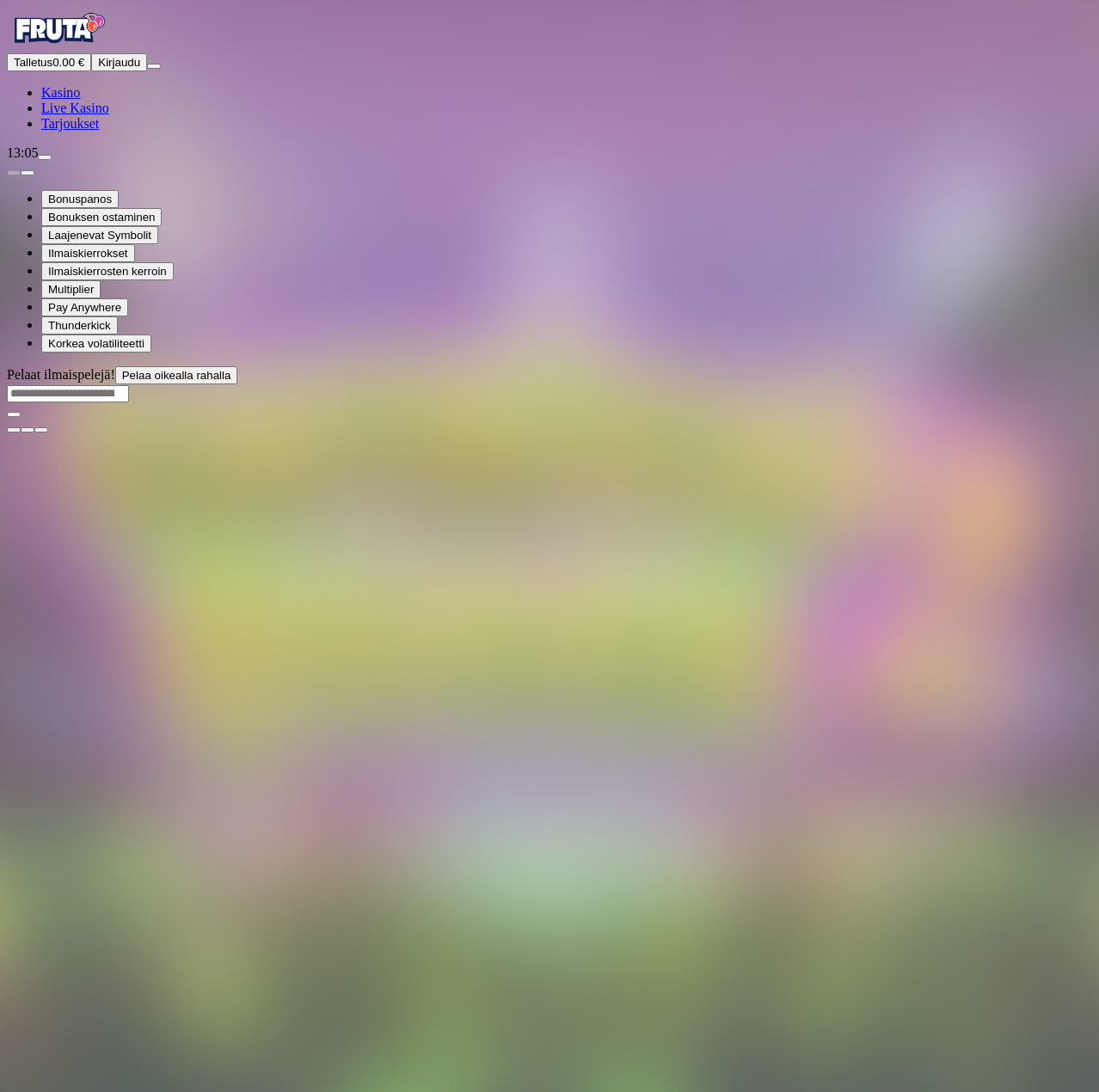
click at [80, 100] on span "Kasino" at bounding box center [60, 92] width 38 height 15
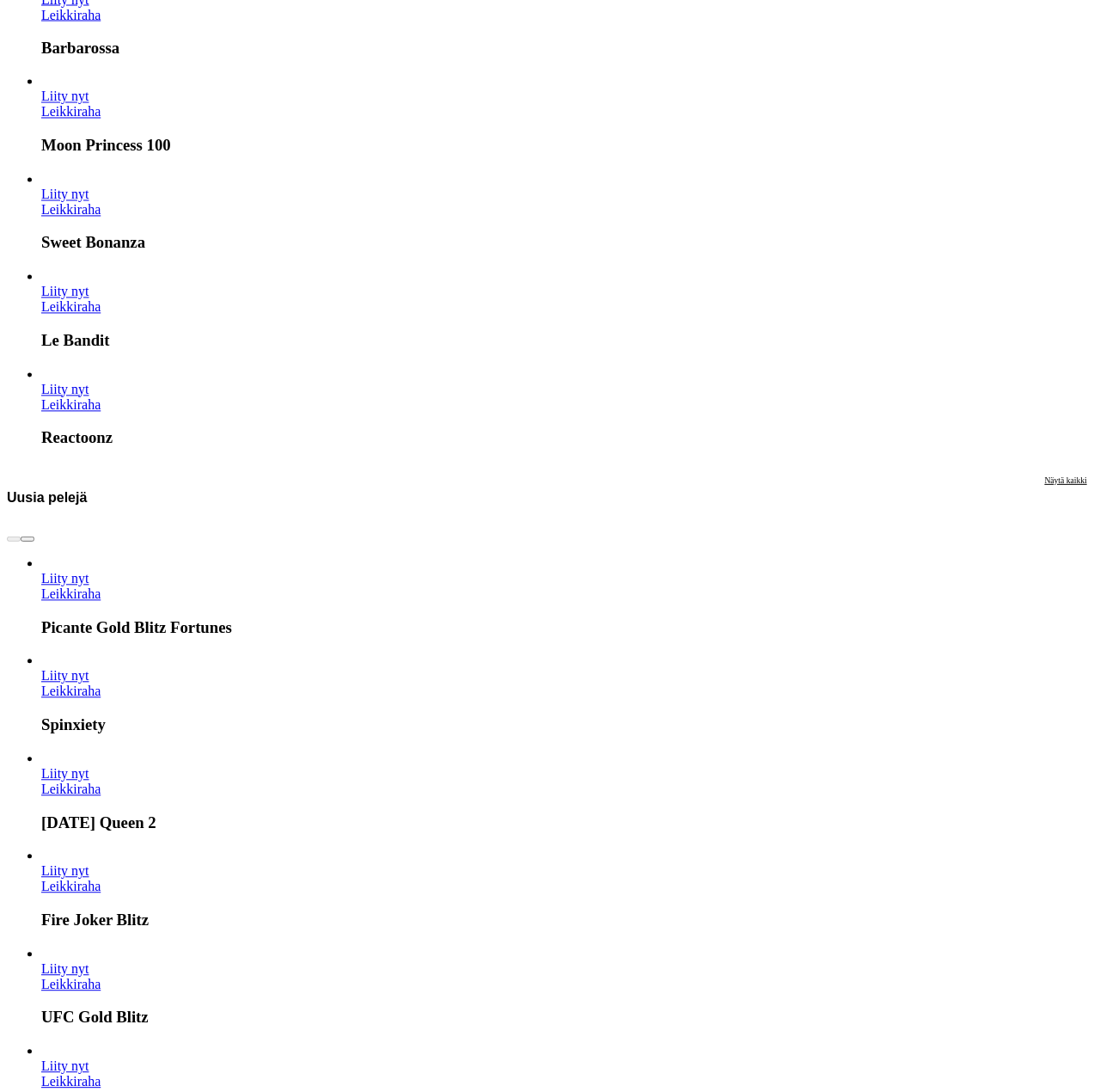
scroll to position [1719, 0]
